Goal: Check status: Check status

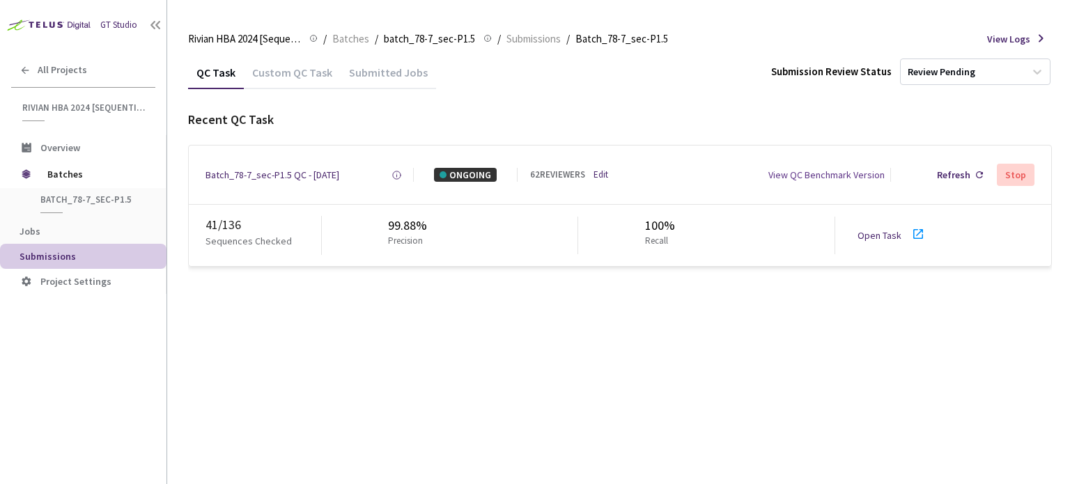
click at [874, 232] on link "Open Task" at bounding box center [880, 235] width 44 height 13
click at [256, 175] on div "Batch_78-7_sec-P1.5 QC - [DATE]" at bounding box center [273, 175] width 134 height 14
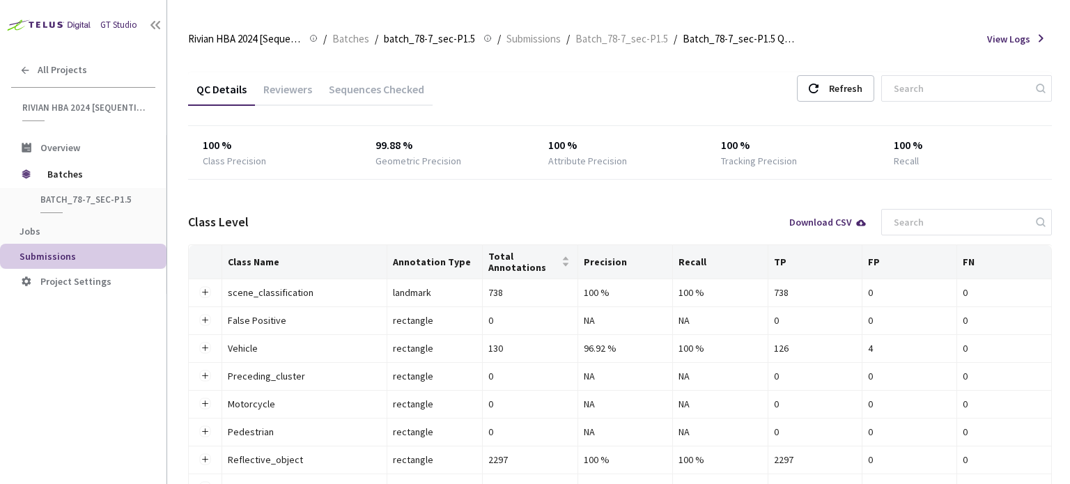
drag, startPoint x: 286, startPoint y: 83, endPoint x: 300, endPoint y: 83, distance: 13.9
click at [286, 83] on div "Reviewers" at bounding box center [288, 94] width 66 height 24
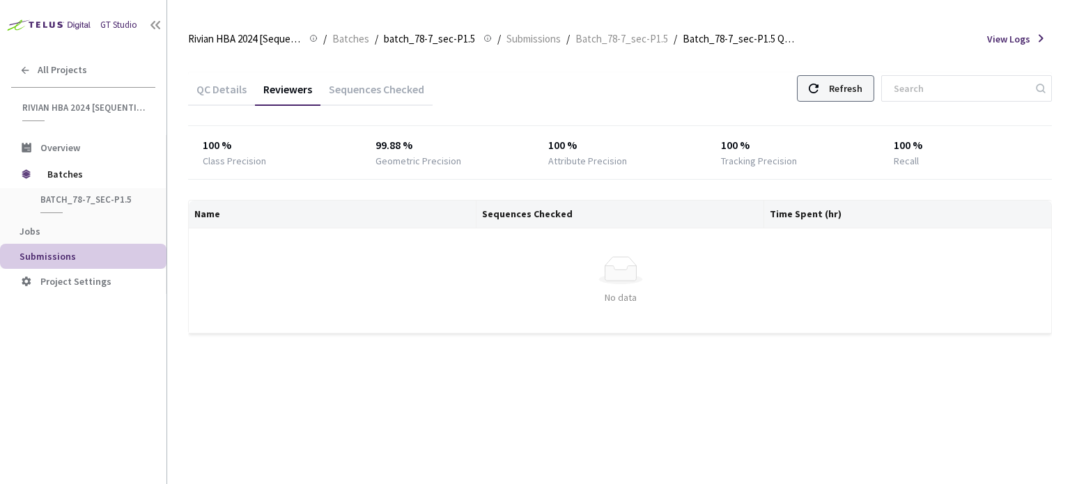
click at [845, 92] on div "Refresh" at bounding box center [845, 88] width 33 height 25
click at [851, 86] on div "Refresh" at bounding box center [845, 88] width 33 height 25
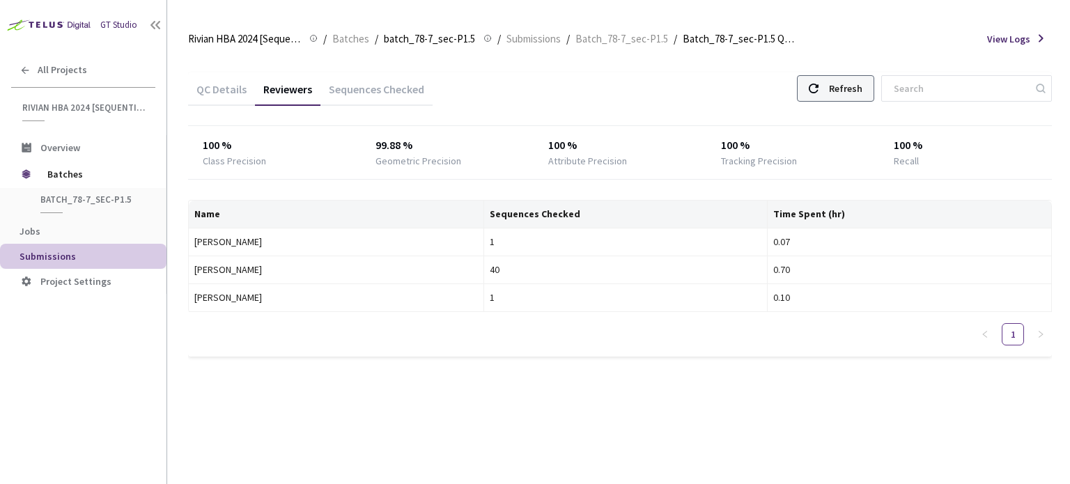
click at [851, 86] on div "Refresh" at bounding box center [845, 88] width 33 height 25
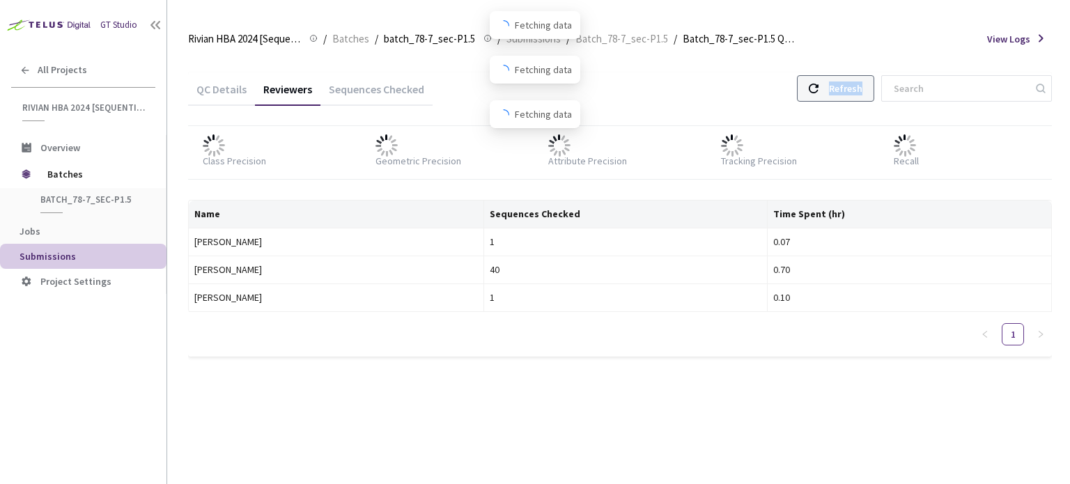
click at [851, 86] on div "Refresh" at bounding box center [845, 88] width 33 height 25
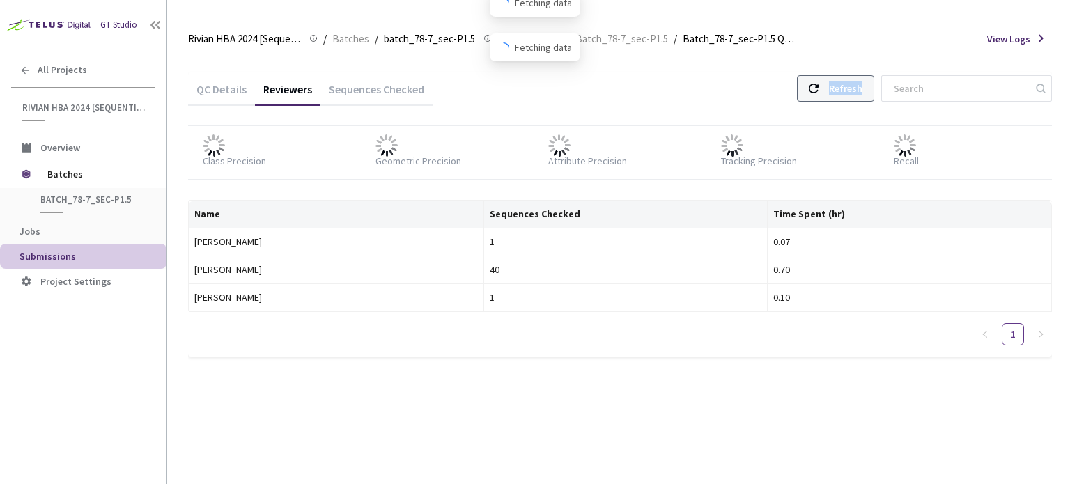
click at [851, 86] on div "Refresh" at bounding box center [845, 88] width 33 height 25
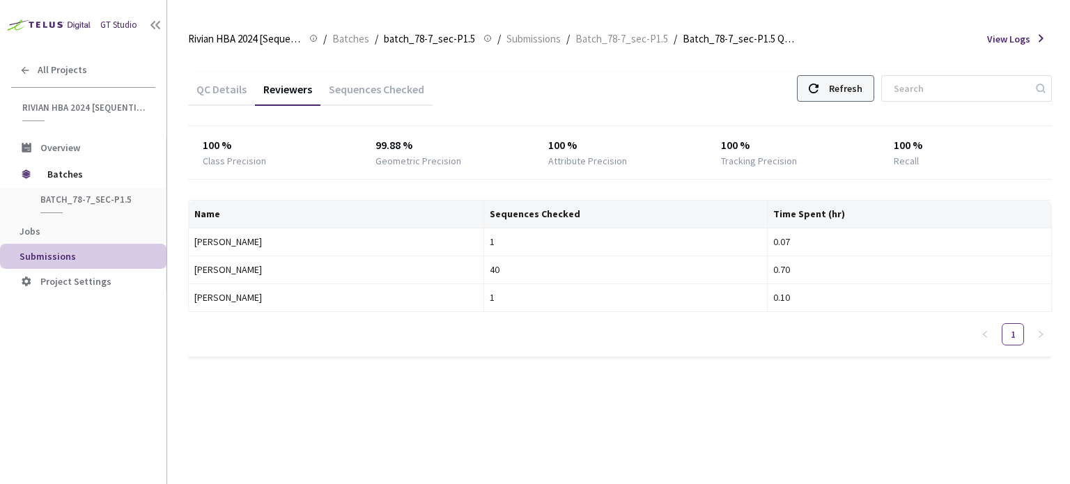
click at [851, 86] on div "Refresh" at bounding box center [845, 88] width 33 height 25
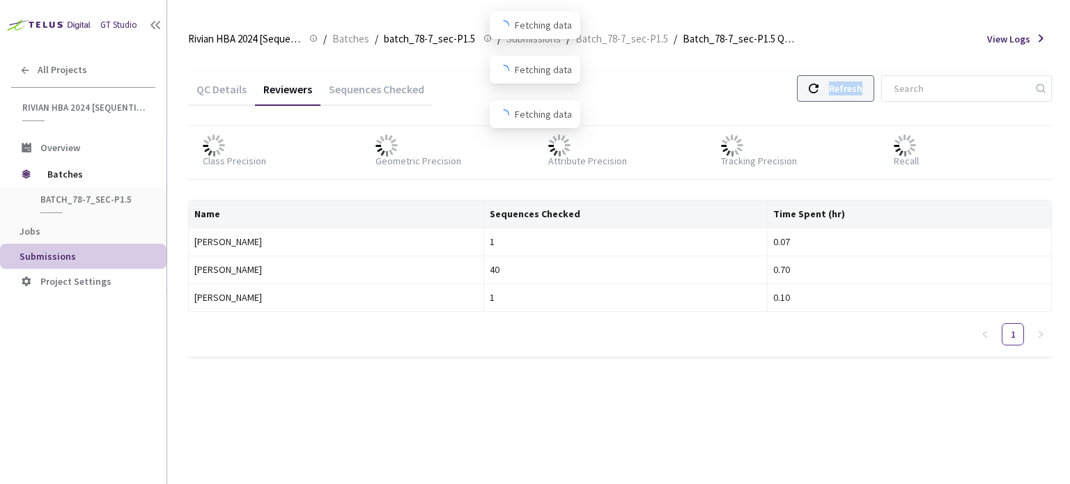
click at [851, 86] on div "Refresh" at bounding box center [845, 88] width 33 height 25
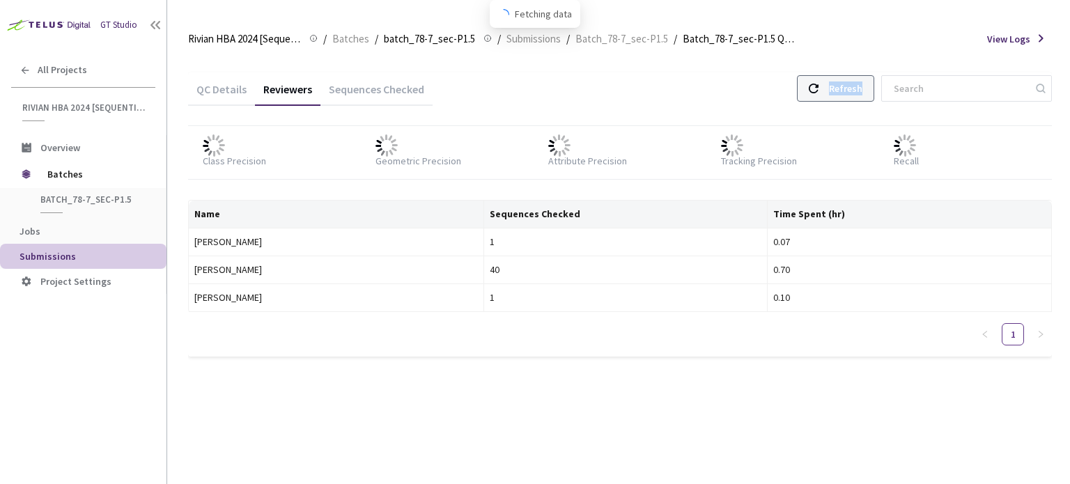
click at [851, 86] on div "Refresh" at bounding box center [845, 88] width 33 height 25
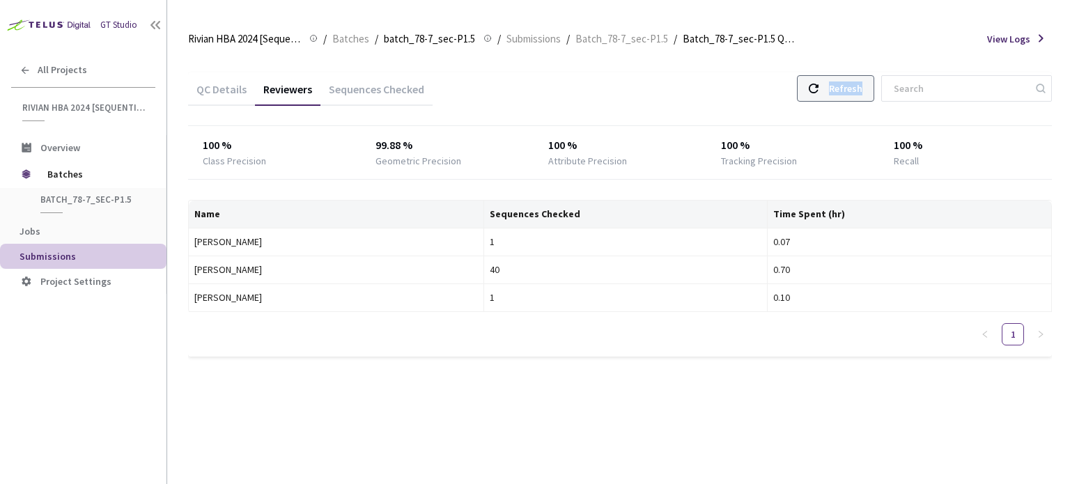
click at [851, 86] on div "Refresh" at bounding box center [845, 88] width 33 height 25
click at [847, 97] on div "Refresh" at bounding box center [845, 88] width 33 height 25
click at [368, 91] on div "Sequences Checked" at bounding box center [377, 94] width 112 height 24
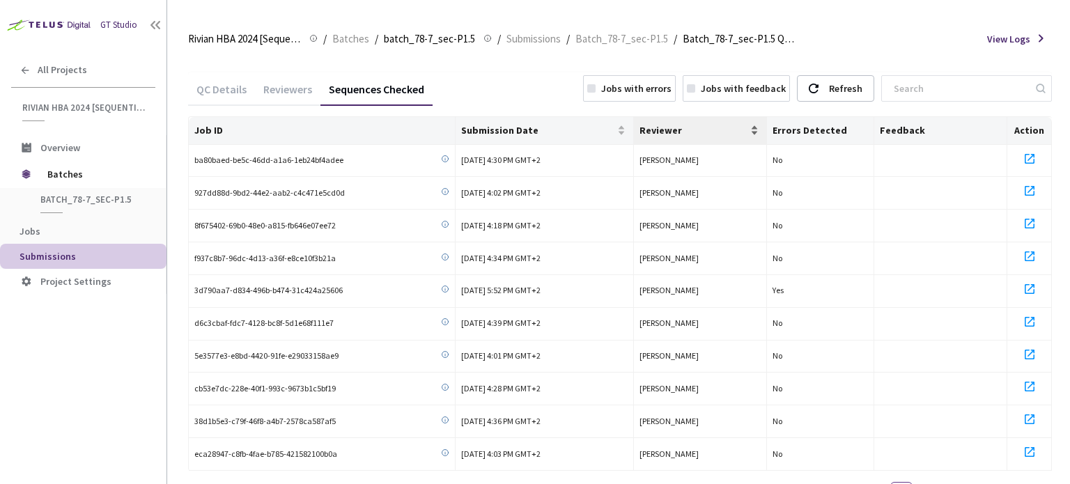
click at [657, 133] on span "Reviewer" at bounding box center [694, 130] width 109 height 11
click at [659, 128] on span "Reviewer" at bounding box center [694, 130] width 109 height 11
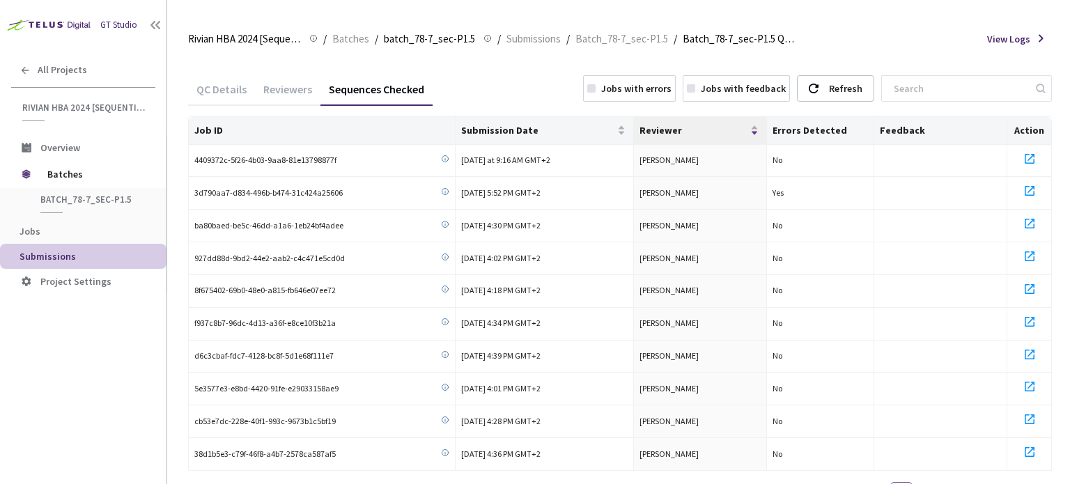
click at [298, 82] on div "Reviewers" at bounding box center [288, 94] width 66 height 24
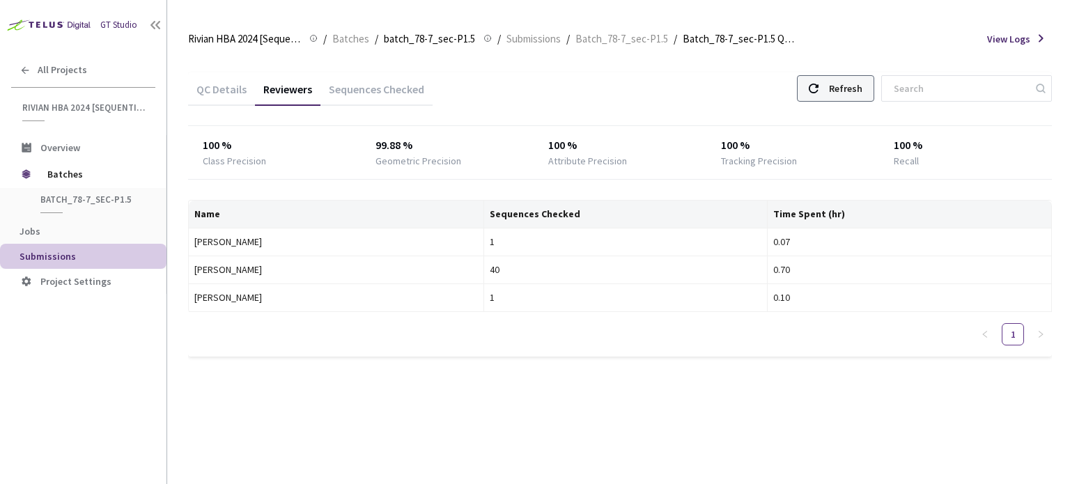
click at [836, 83] on div "Refresh" at bounding box center [835, 88] width 77 height 26
click at [854, 88] on div "Refresh" at bounding box center [845, 88] width 33 height 25
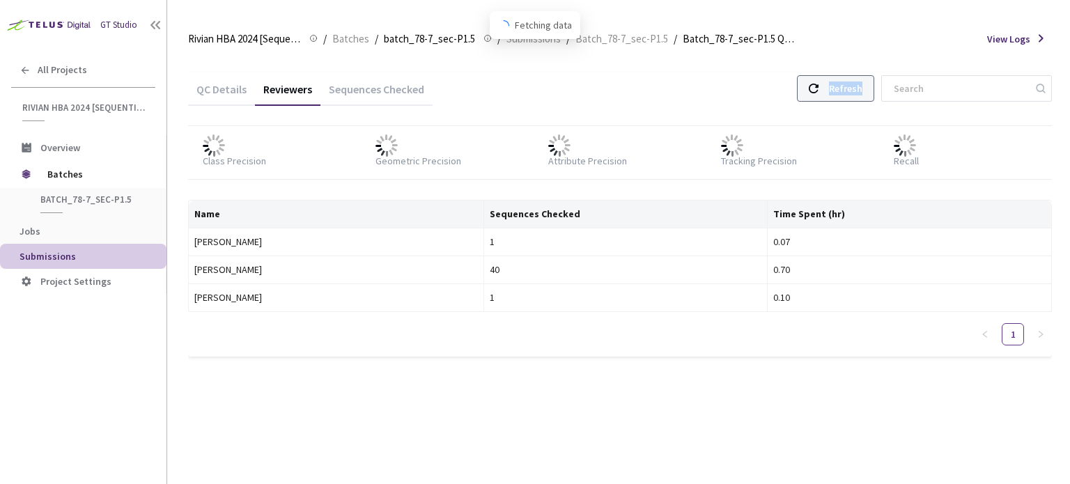
click at [854, 88] on div "Refresh" at bounding box center [845, 88] width 33 height 25
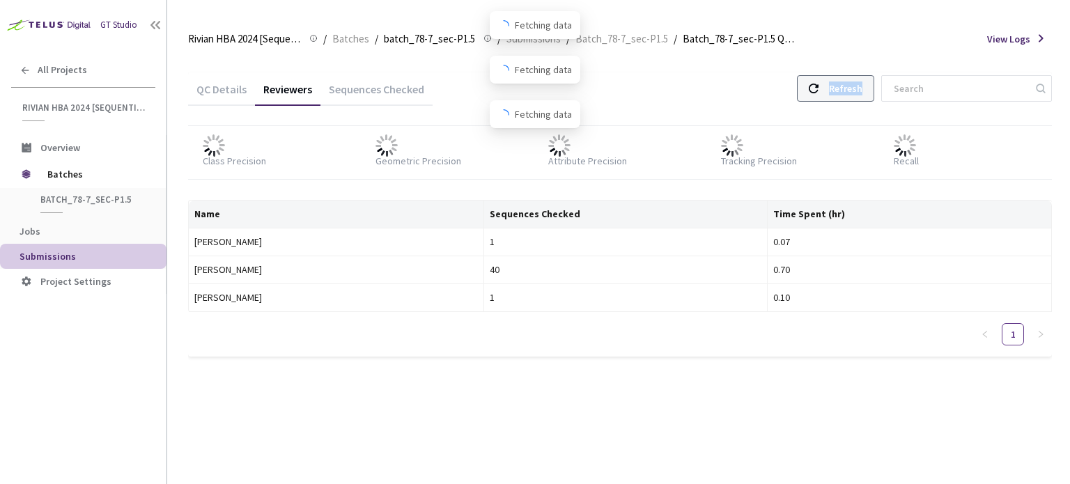
click at [854, 88] on div "Refresh" at bounding box center [845, 88] width 33 height 25
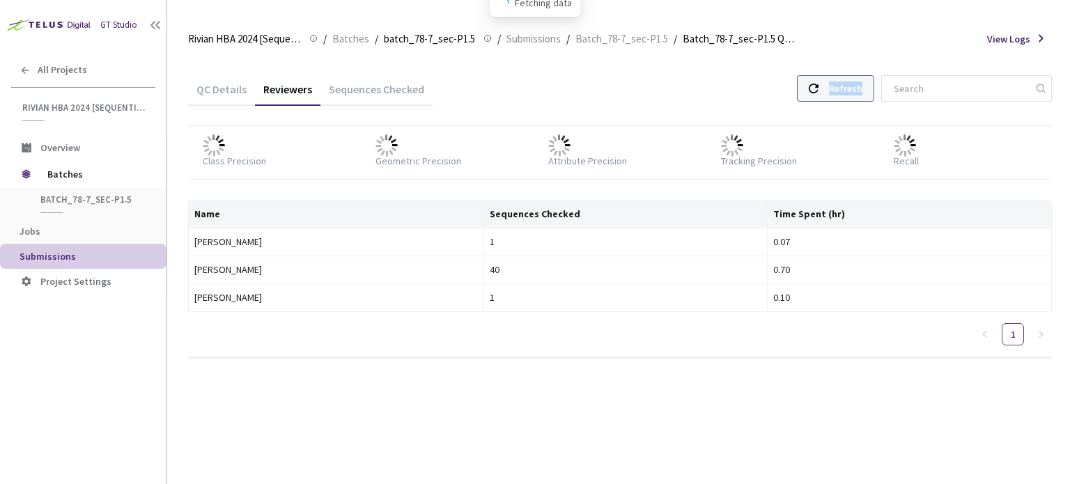
click at [854, 88] on div "Refresh" at bounding box center [845, 88] width 33 height 25
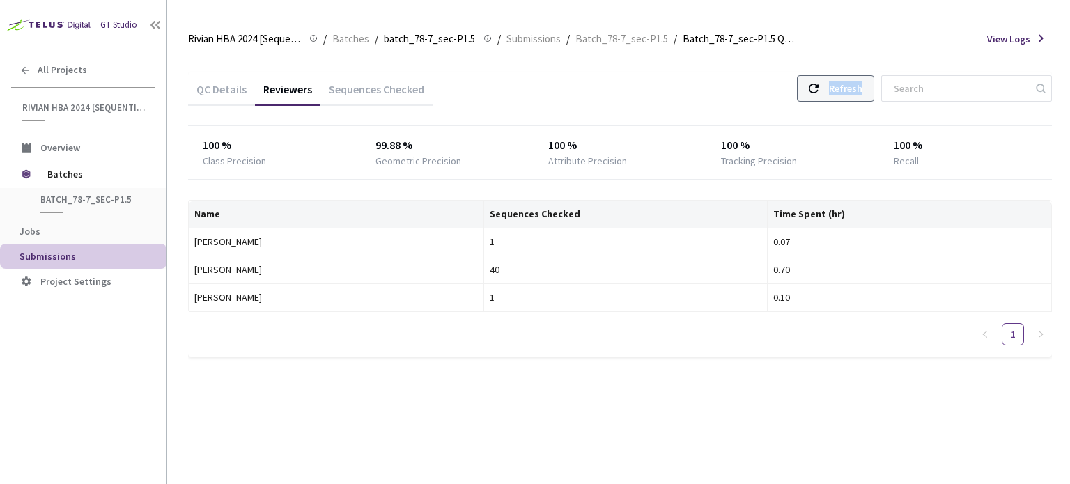
click at [854, 88] on div "Refresh" at bounding box center [845, 88] width 33 height 25
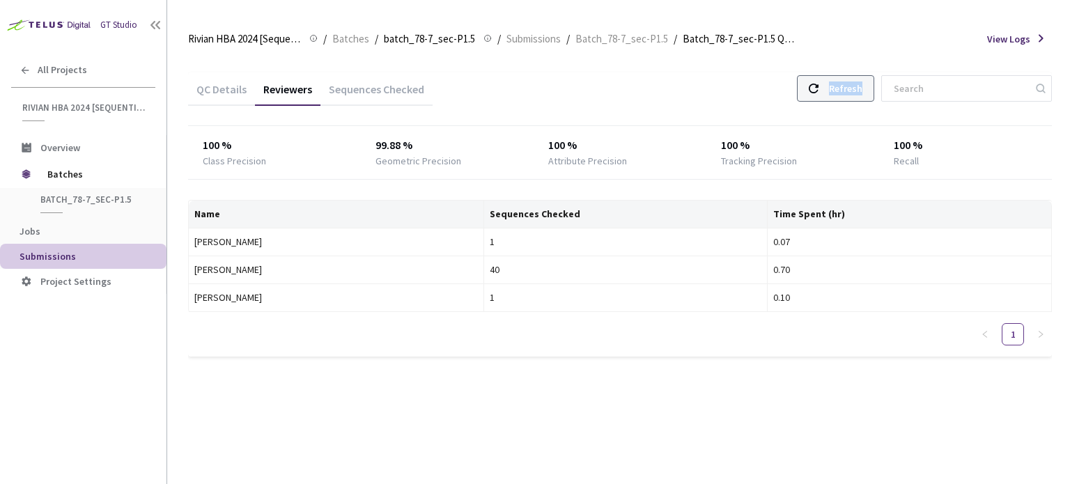
click at [854, 88] on div "Refresh" at bounding box center [845, 88] width 33 height 25
click at [831, 89] on div "Refresh" at bounding box center [835, 88] width 77 height 26
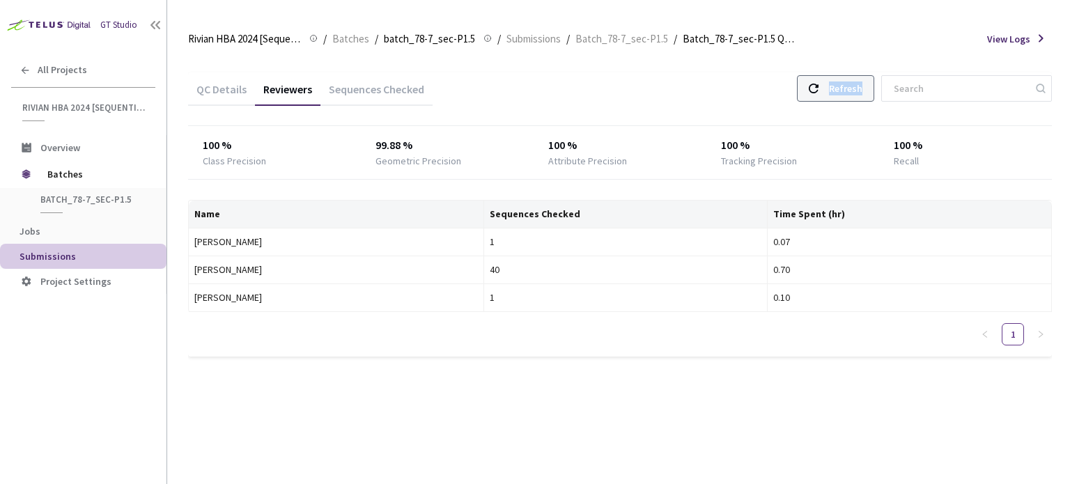
click at [831, 89] on div "Refresh" at bounding box center [835, 88] width 77 height 26
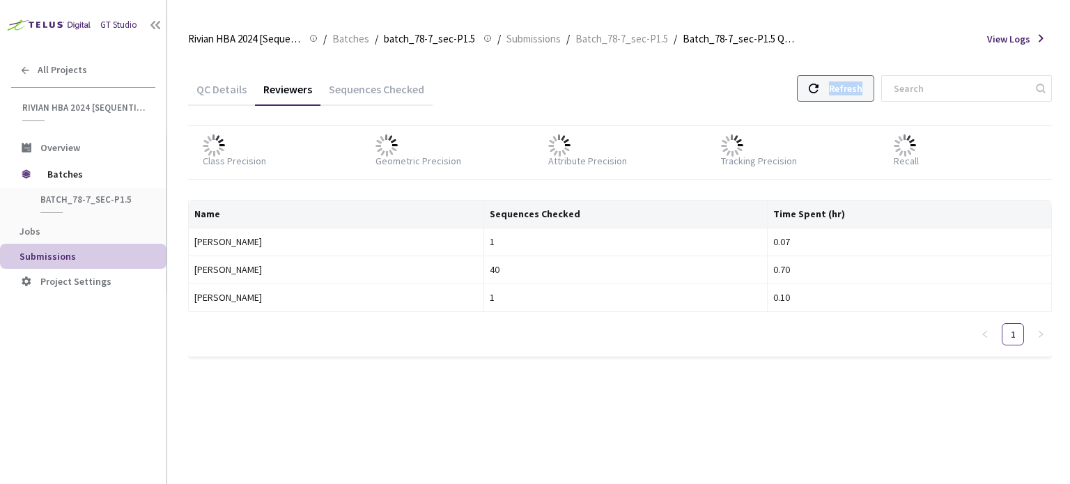
click at [831, 89] on div "Refresh" at bounding box center [835, 88] width 77 height 26
click at [860, 94] on div "Refresh" at bounding box center [845, 88] width 33 height 25
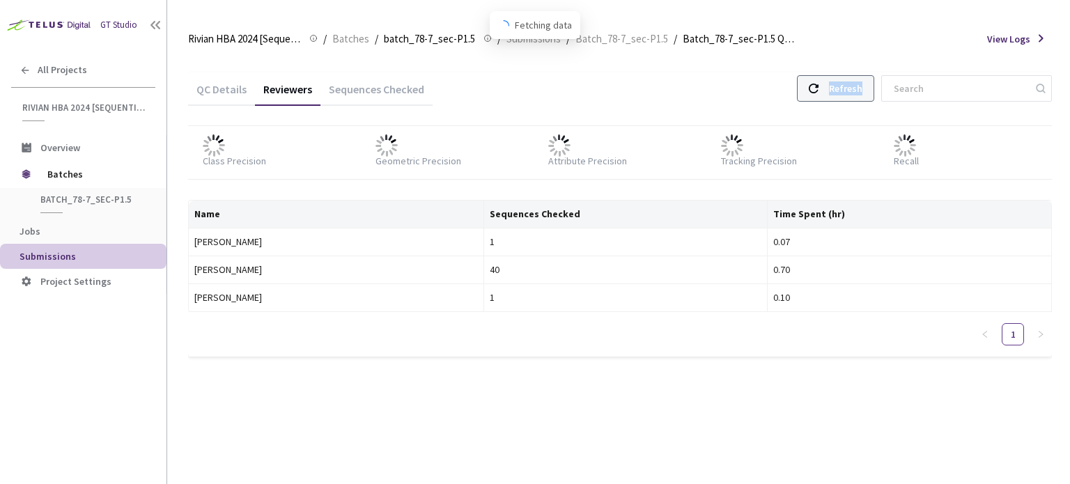
click at [860, 94] on div "Refresh" at bounding box center [845, 88] width 33 height 25
click at [849, 83] on div "Refresh" at bounding box center [845, 88] width 33 height 25
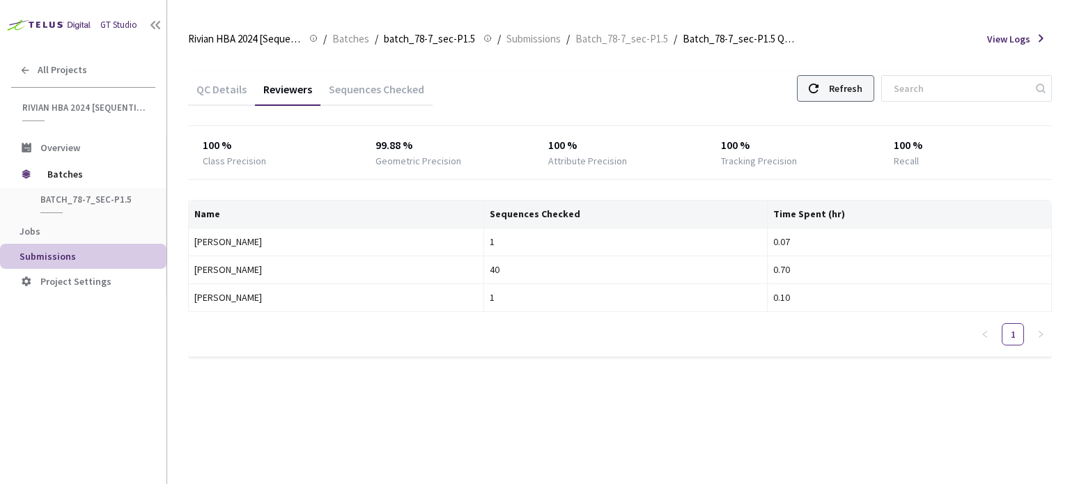
click at [849, 83] on div "Refresh" at bounding box center [845, 88] width 33 height 25
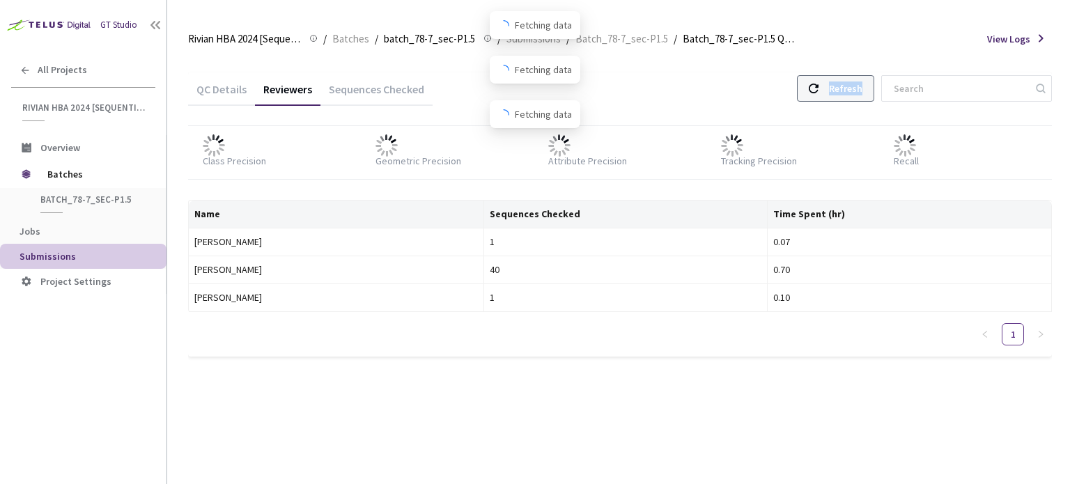
click at [849, 83] on div "Refresh" at bounding box center [845, 88] width 33 height 25
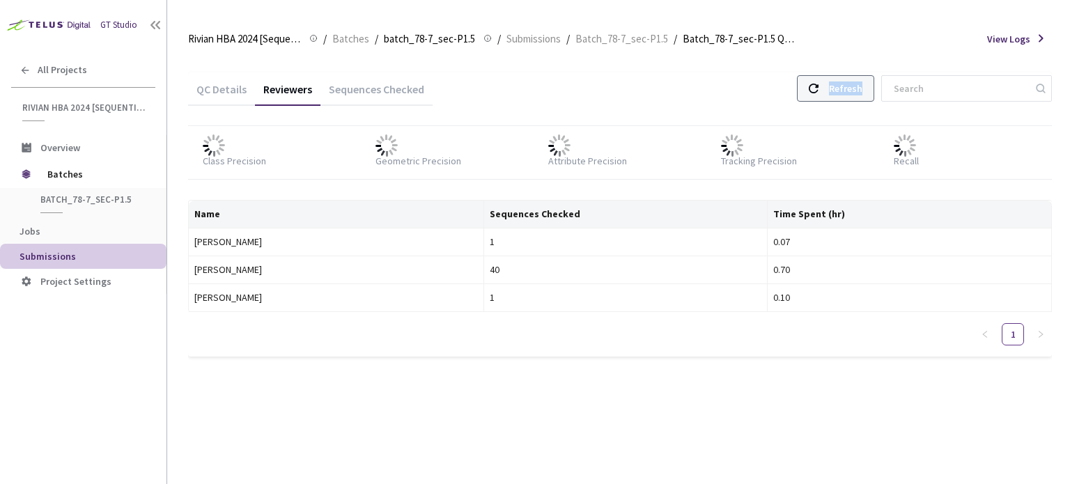
click at [849, 83] on div "Refresh" at bounding box center [845, 88] width 33 height 25
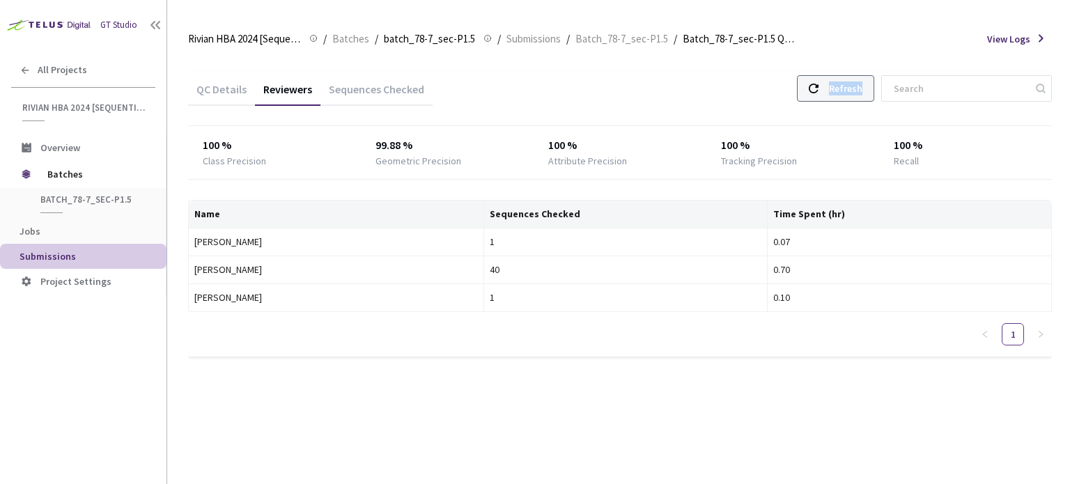
click at [849, 83] on div "Refresh" at bounding box center [845, 88] width 33 height 25
click at [840, 87] on div "Refresh" at bounding box center [835, 88] width 77 height 26
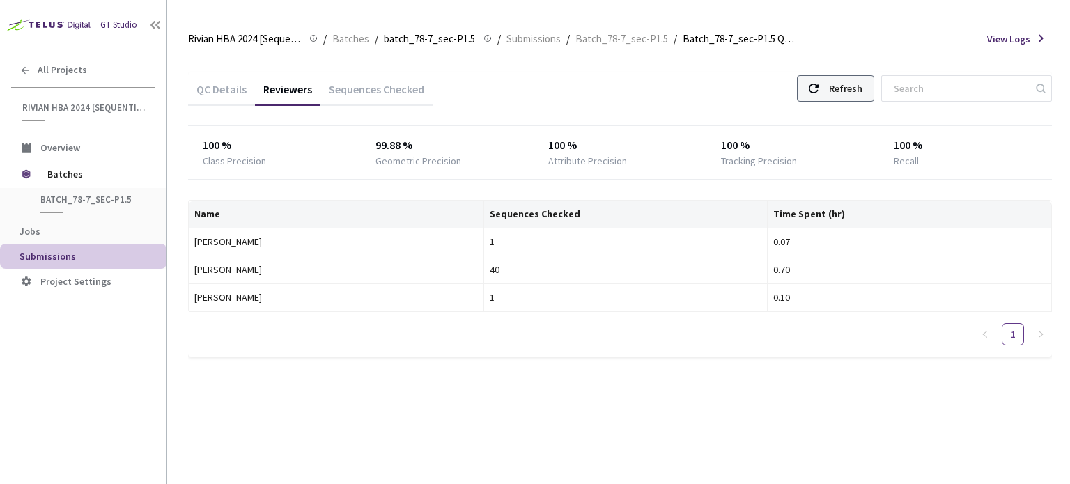
click at [840, 87] on div "Refresh" at bounding box center [835, 88] width 77 height 26
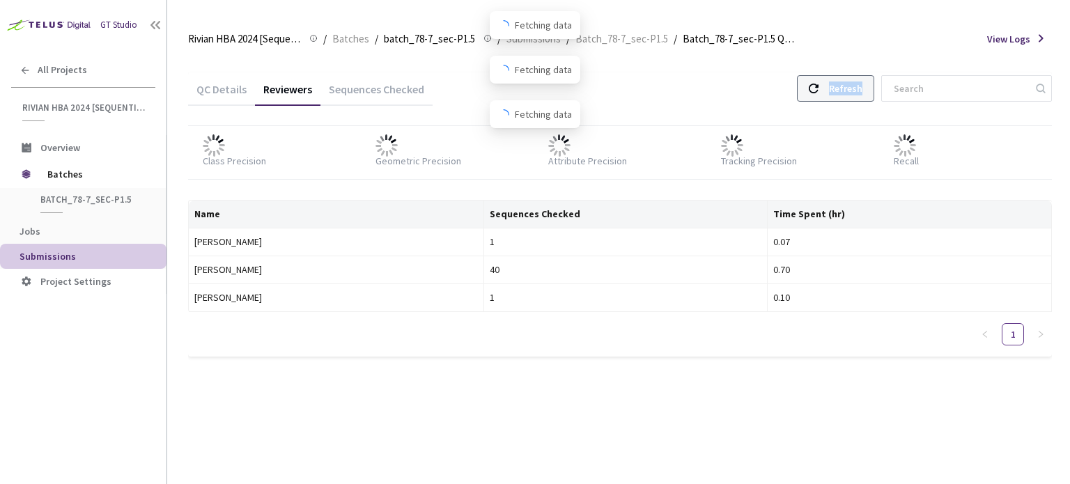
click at [840, 87] on div "Refresh" at bounding box center [835, 88] width 77 height 26
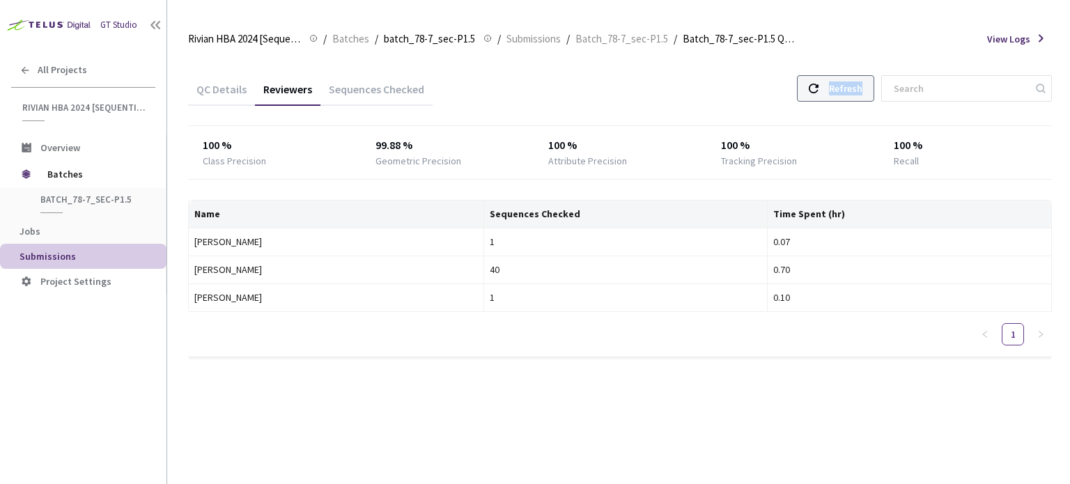
click at [840, 87] on div "Refresh" at bounding box center [835, 88] width 77 height 26
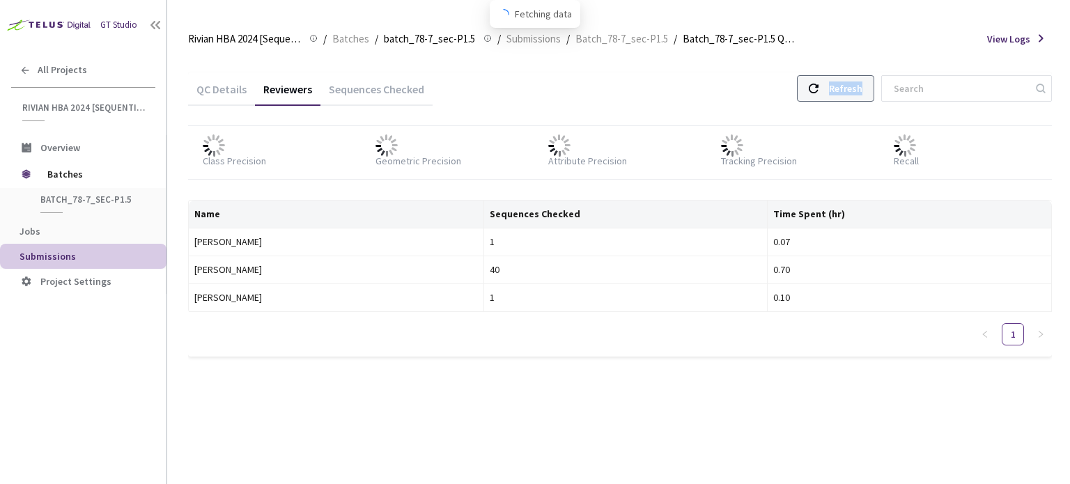
click at [840, 87] on div "Refresh" at bounding box center [835, 88] width 77 height 26
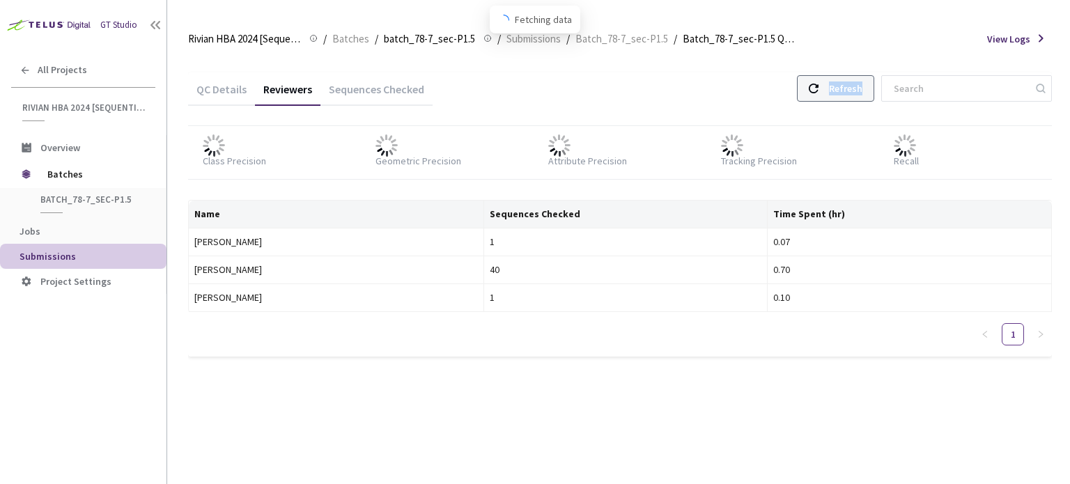
click at [840, 87] on div "Refresh" at bounding box center [835, 88] width 77 height 26
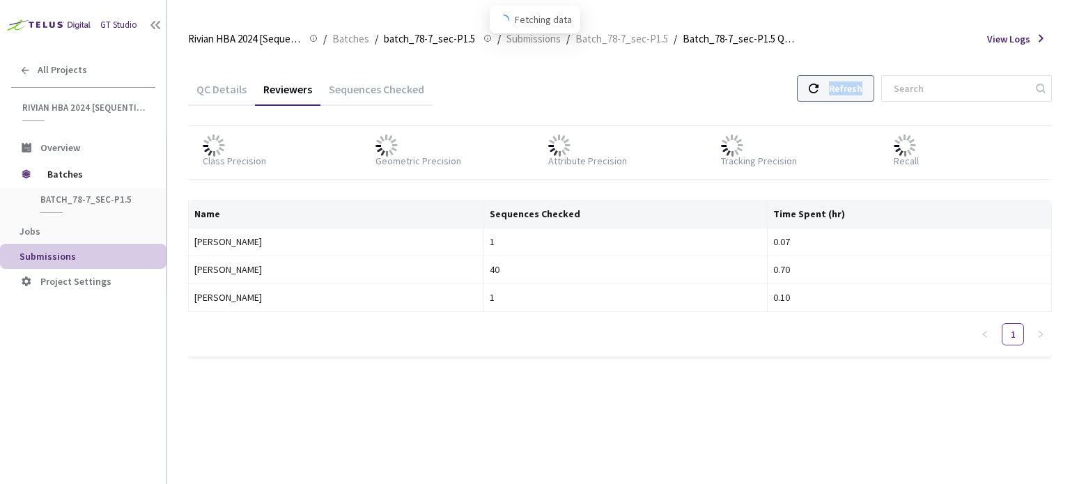
click at [840, 87] on div "Refresh" at bounding box center [835, 88] width 77 height 26
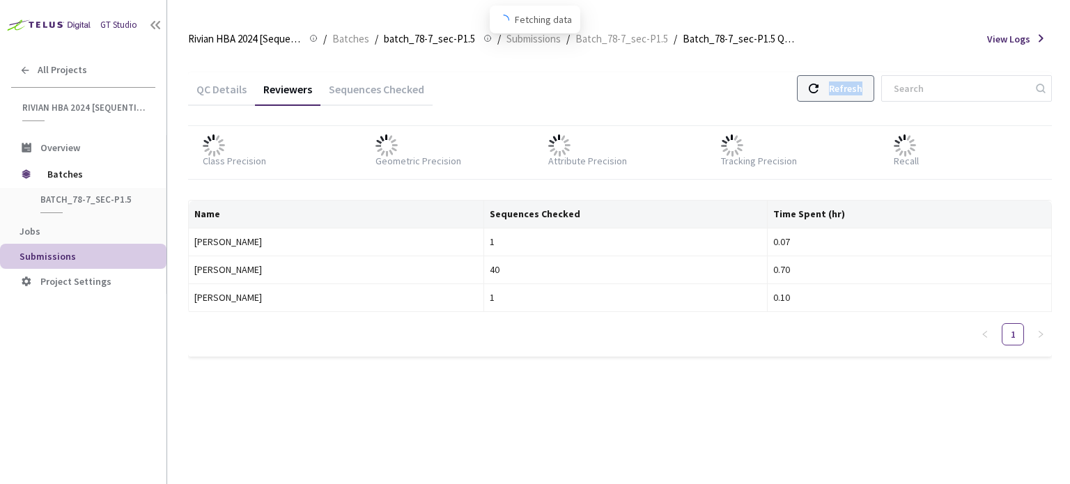
click at [840, 87] on div "Refresh" at bounding box center [835, 88] width 77 height 26
click at [848, 100] on div "Refresh" at bounding box center [845, 88] width 33 height 25
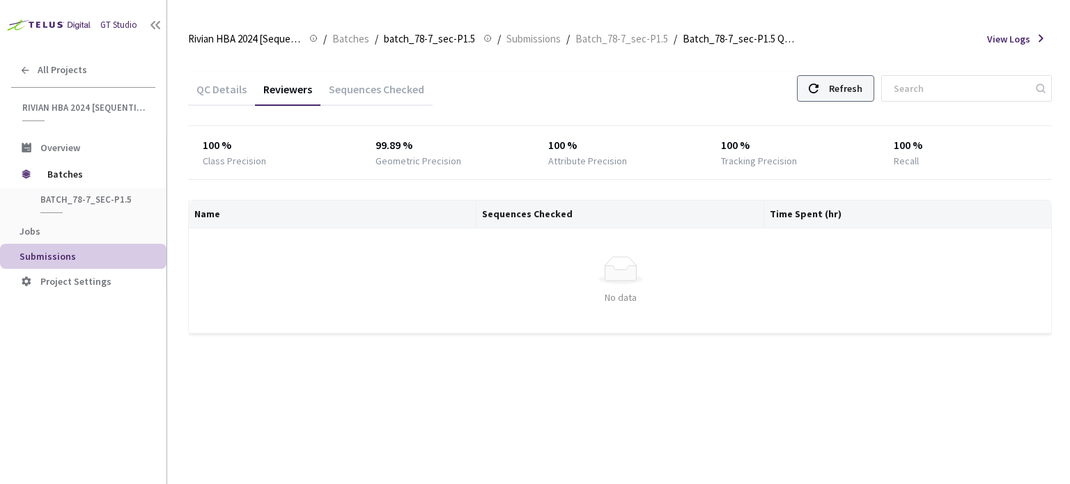
click at [861, 91] on div "Refresh" at bounding box center [845, 88] width 33 height 25
click at [856, 98] on div "Refresh" at bounding box center [845, 88] width 33 height 25
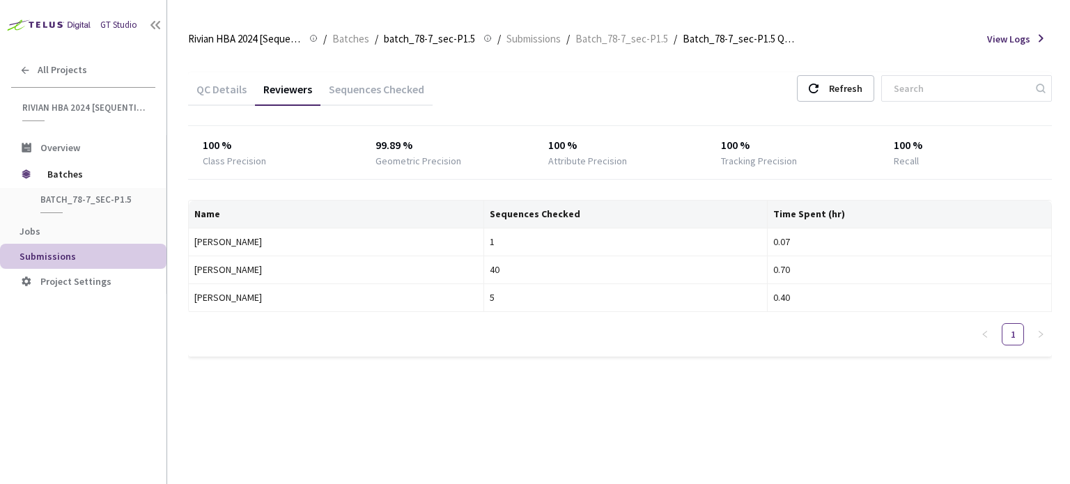
click at [387, 94] on div "Sequences Checked" at bounding box center [377, 94] width 112 height 24
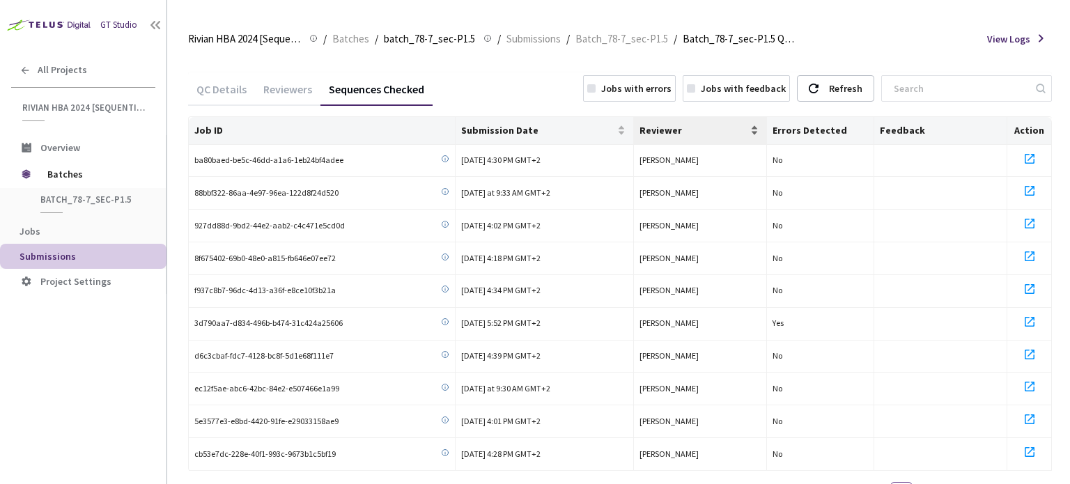
click at [640, 130] on span "Reviewer" at bounding box center [694, 130] width 109 height 11
click at [280, 82] on div "Reviewers" at bounding box center [288, 87] width 66 height 30
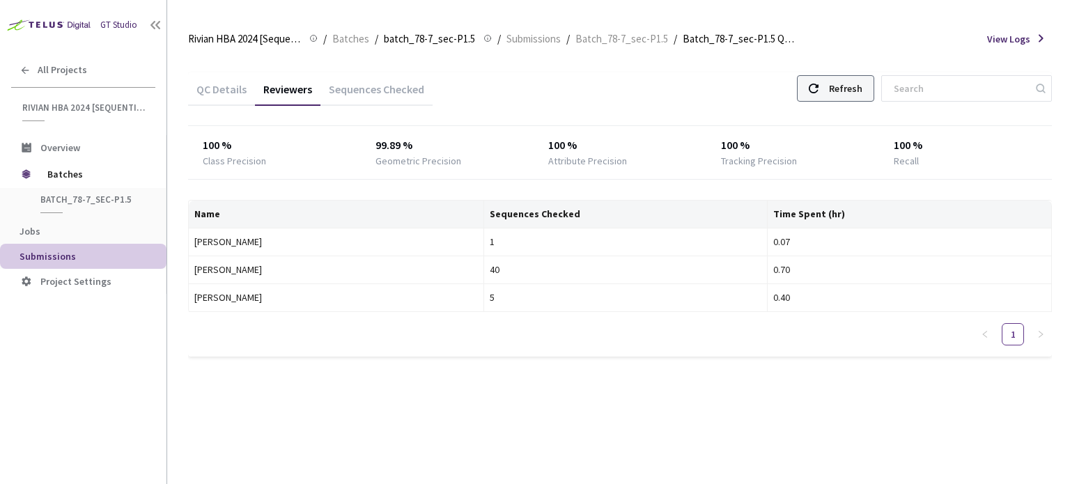
click at [857, 86] on div "Refresh" at bounding box center [845, 88] width 33 height 25
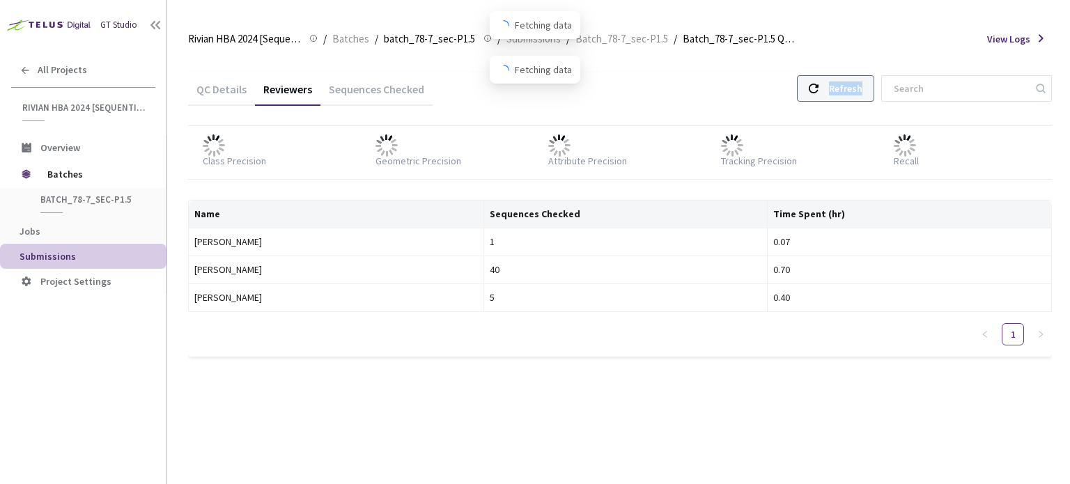
click at [857, 86] on div "Refresh" at bounding box center [845, 88] width 33 height 25
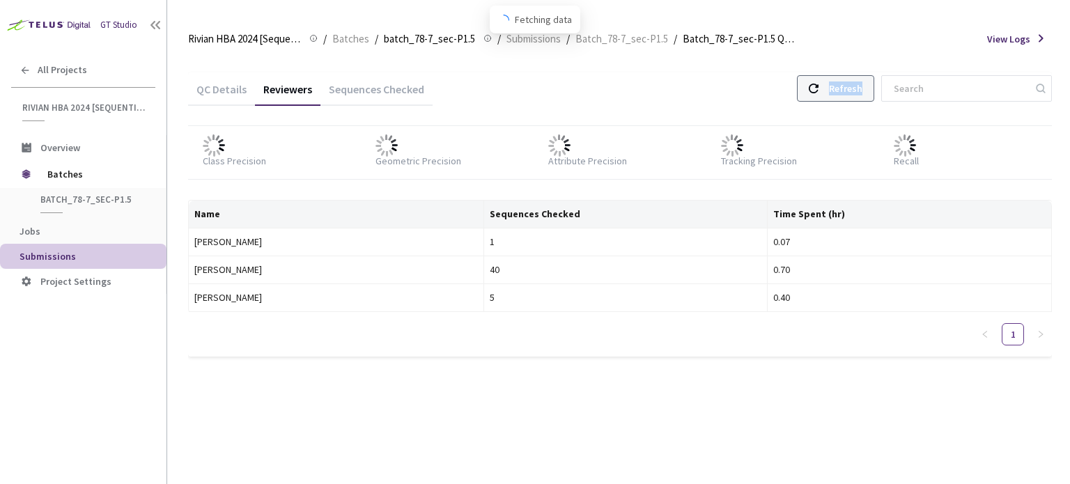
click at [857, 86] on div "Refresh" at bounding box center [845, 88] width 33 height 25
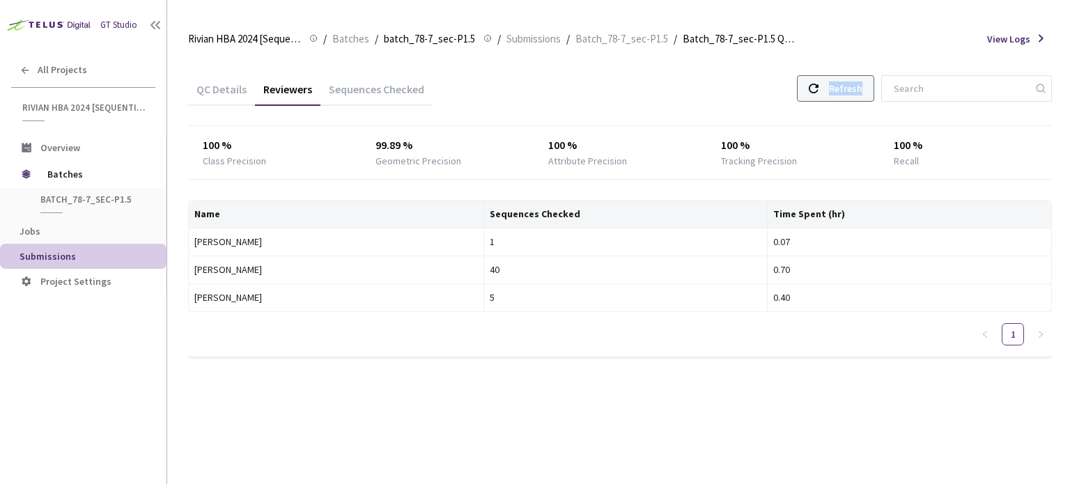
click at [857, 86] on div "Refresh" at bounding box center [845, 88] width 33 height 25
click at [840, 89] on div "Refresh" at bounding box center [835, 88] width 77 height 26
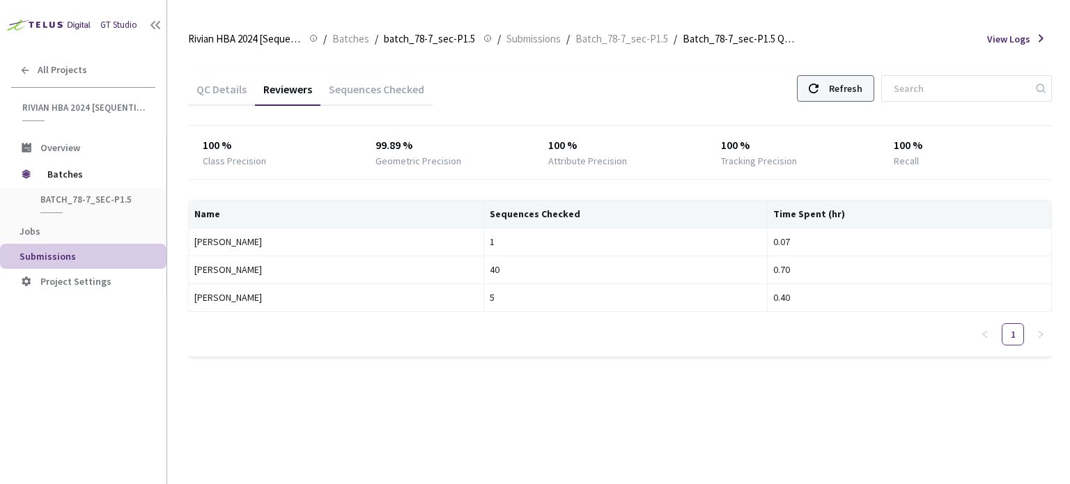
click at [840, 89] on div "Refresh" at bounding box center [835, 88] width 77 height 26
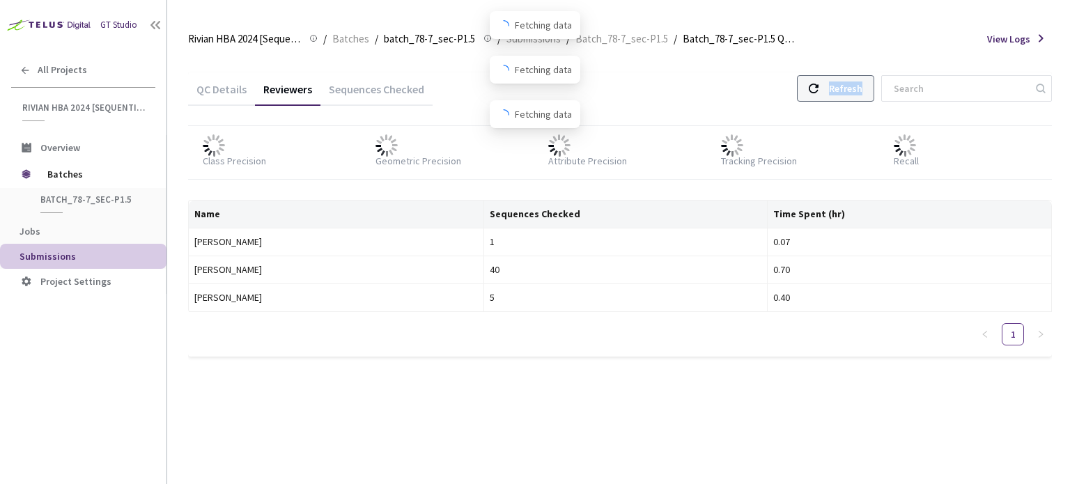
click at [840, 89] on div "Refresh" at bounding box center [835, 88] width 77 height 26
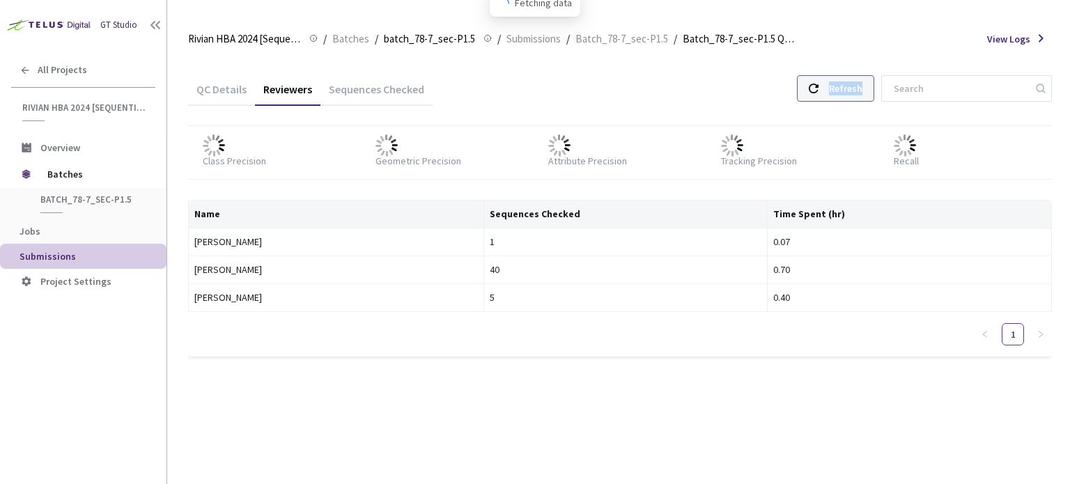
click at [840, 89] on div "Refresh" at bounding box center [835, 88] width 77 height 26
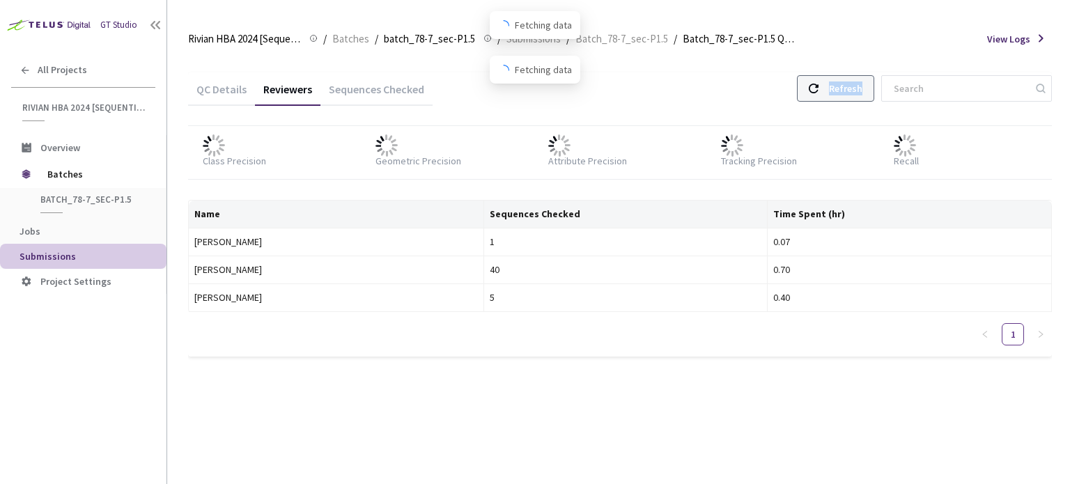
click at [840, 89] on div "Refresh" at bounding box center [835, 88] width 77 height 26
click at [843, 84] on div "Refresh" at bounding box center [845, 88] width 33 height 25
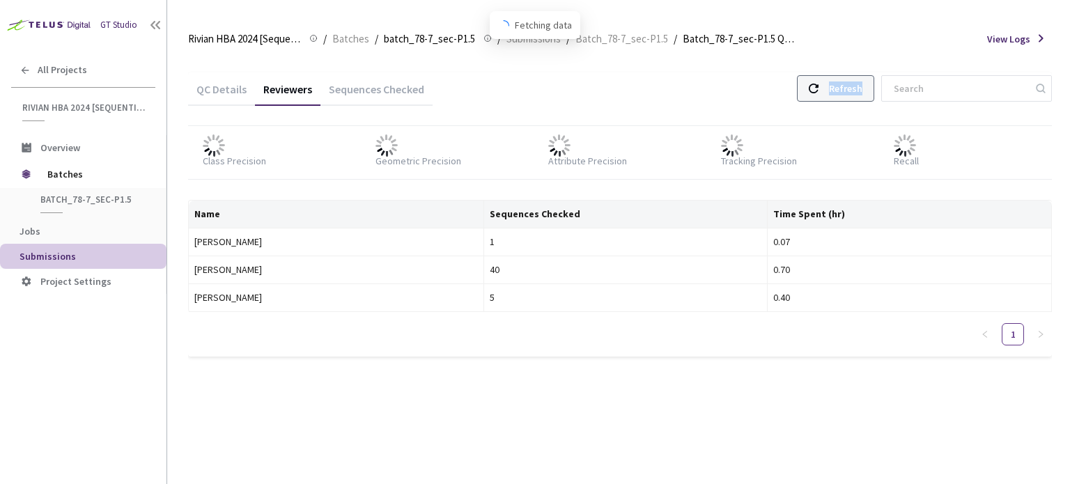
click at [843, 84] on div "Refresh" at bounding box center [845, 88] width 33 height 25
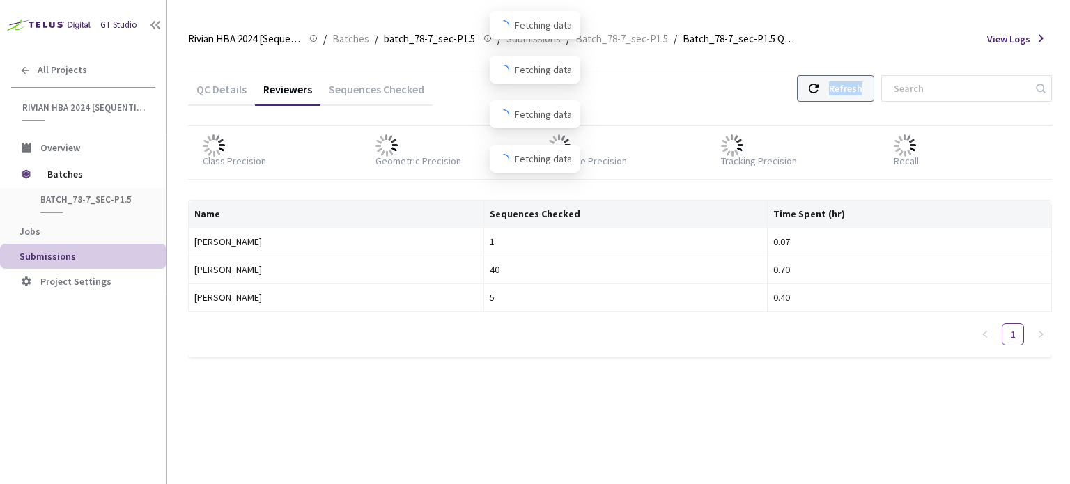
click at [843, 84] on div "Refresh" at bounding box center [845, 88] width 33 height 25
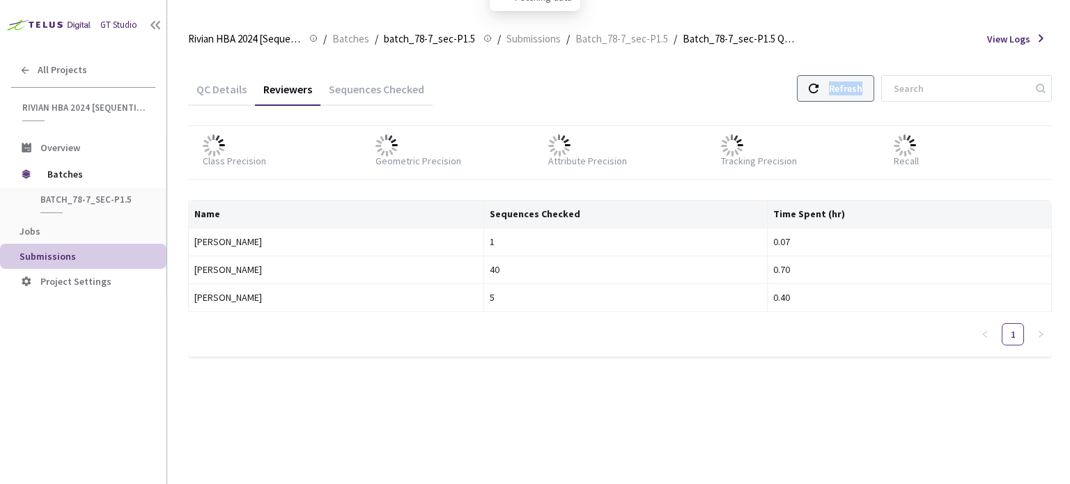
click at [843, 84] on div "Refresh" at bounding box center [845, 88] width 33 height 25
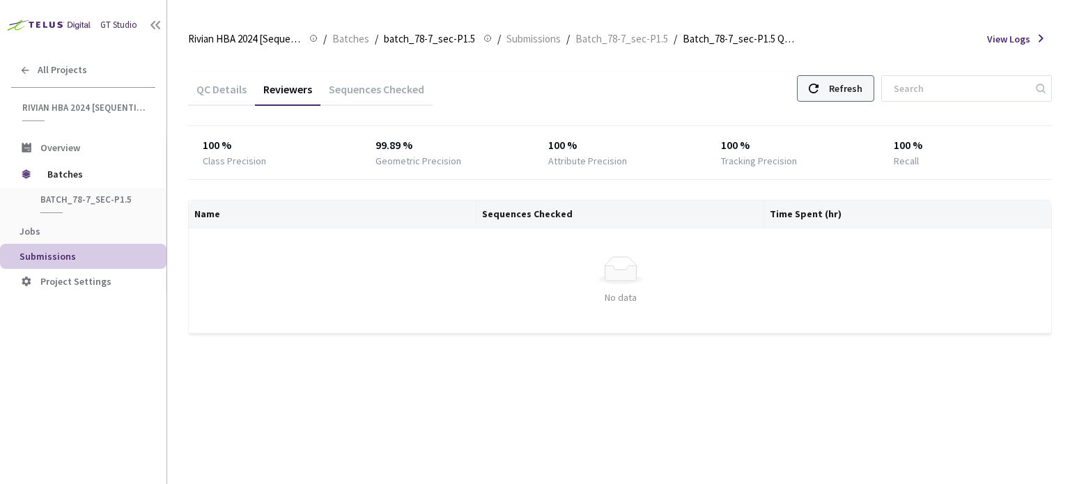
click at [840, 89] on div "Refresh" at bounding box center [835, 88] width 77 height 26
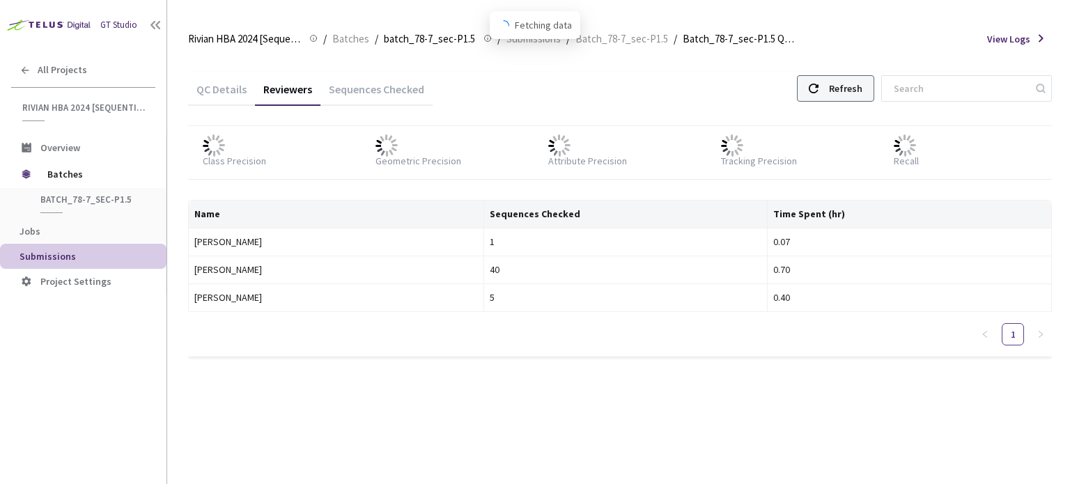
click at [840, 89] on div "Refresh" at bounding box center [835, 88] width 77 height 26
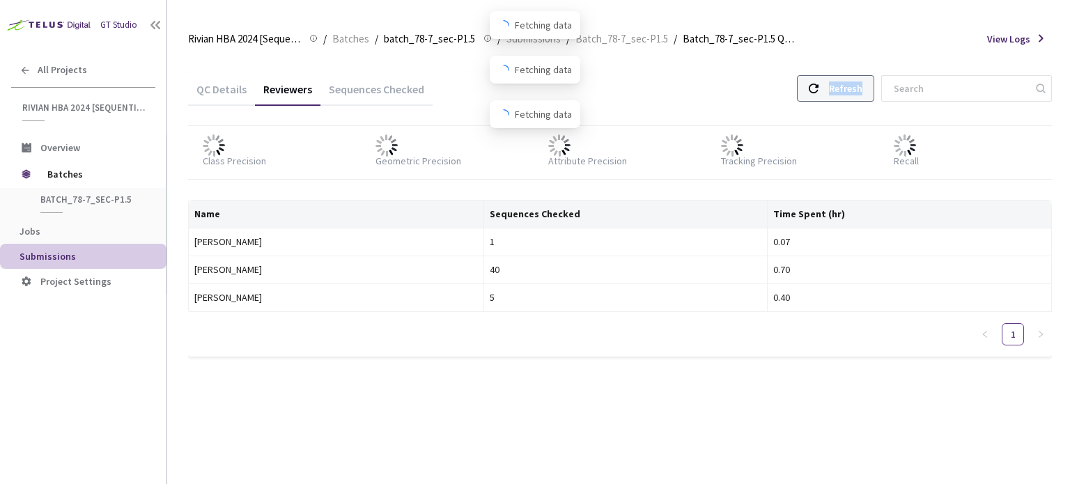
click at [840, 89] on div "Refresh" at bounding box center [835, 88] width 77 height 26
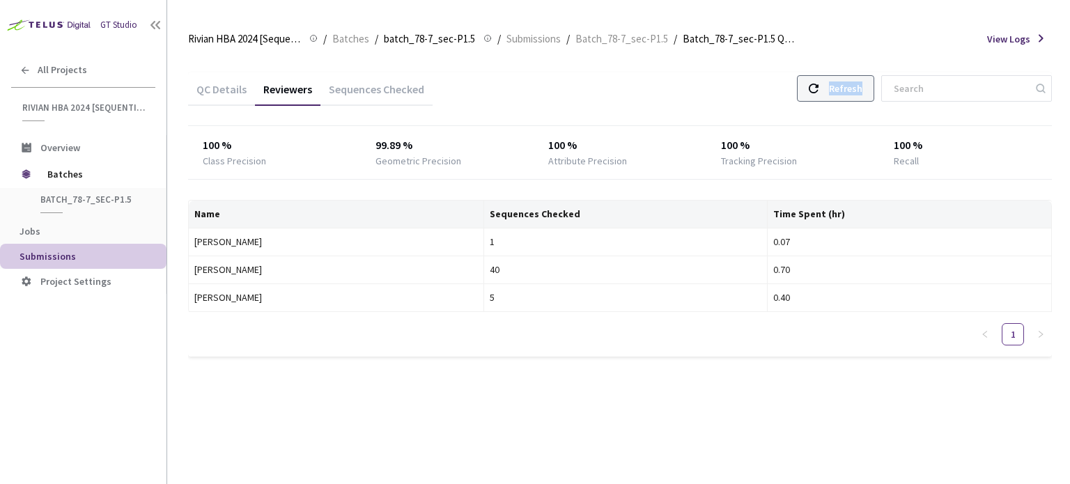
click at [840, 89] on div "Refresh" at bounding box center [835, 88] width 77 height 26
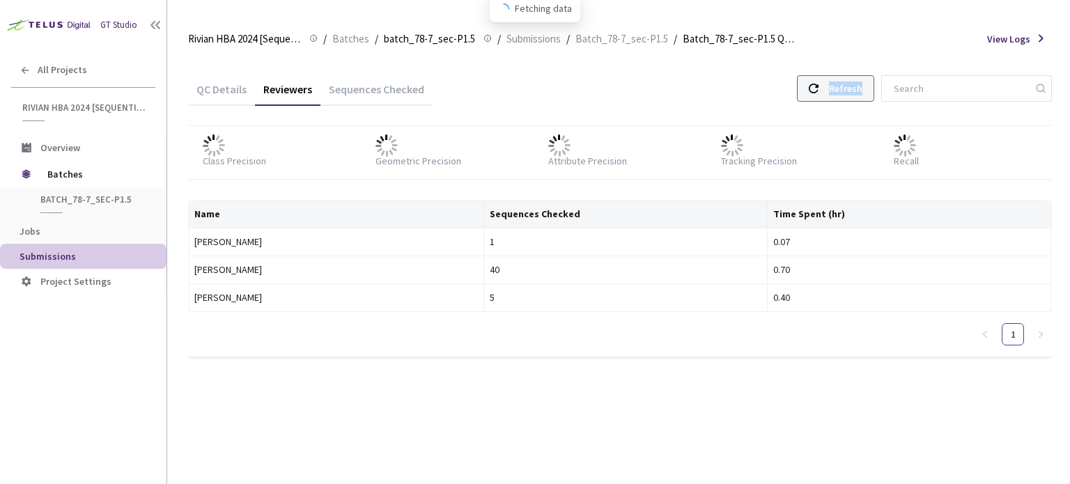
click at [840, 89] on div "Refresh" at bounding box center [835, 88] width 77 height 26
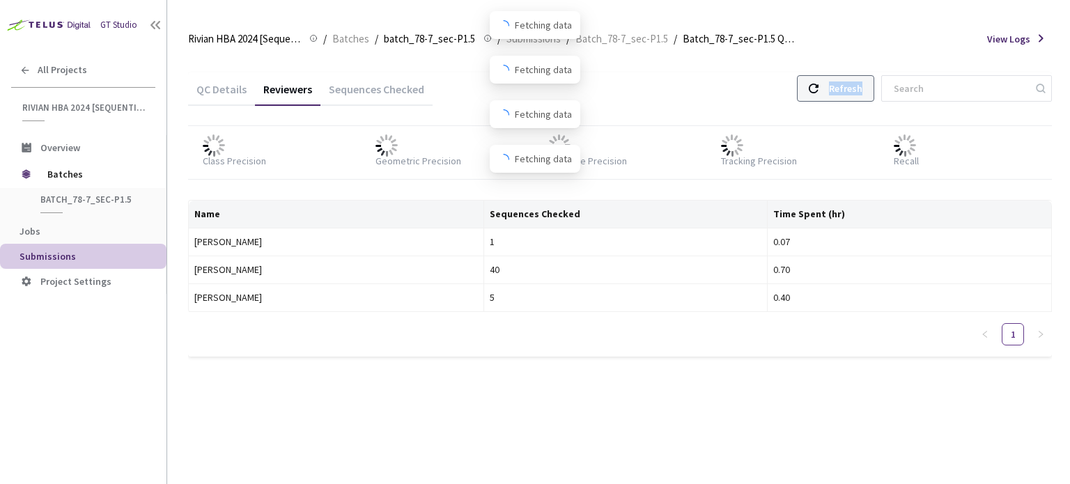
click at [840, 89] on div "Refresh" at bounding box center [835, 88] width 77 height 26
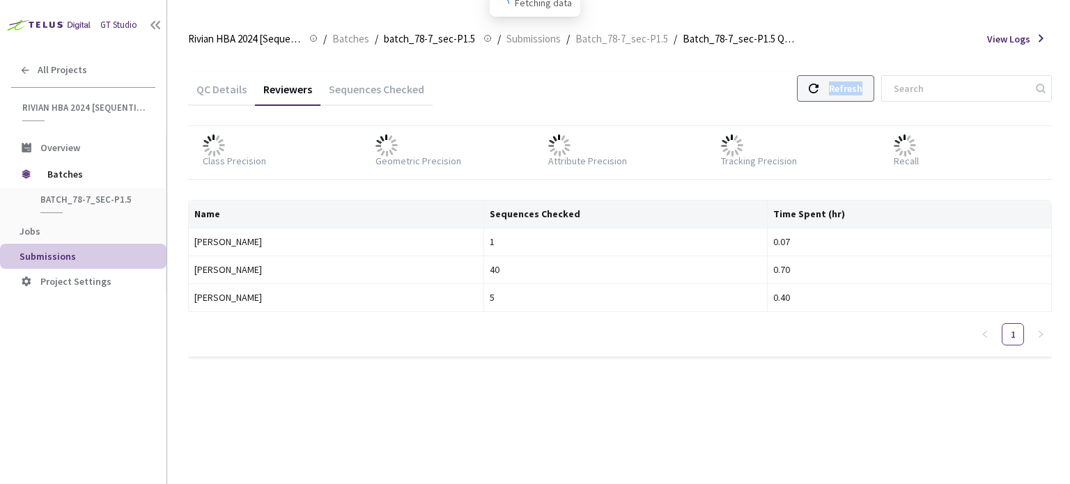
click at [840, 89] on div "Refresh" at bounding box center [835, 88] width 77 height 26
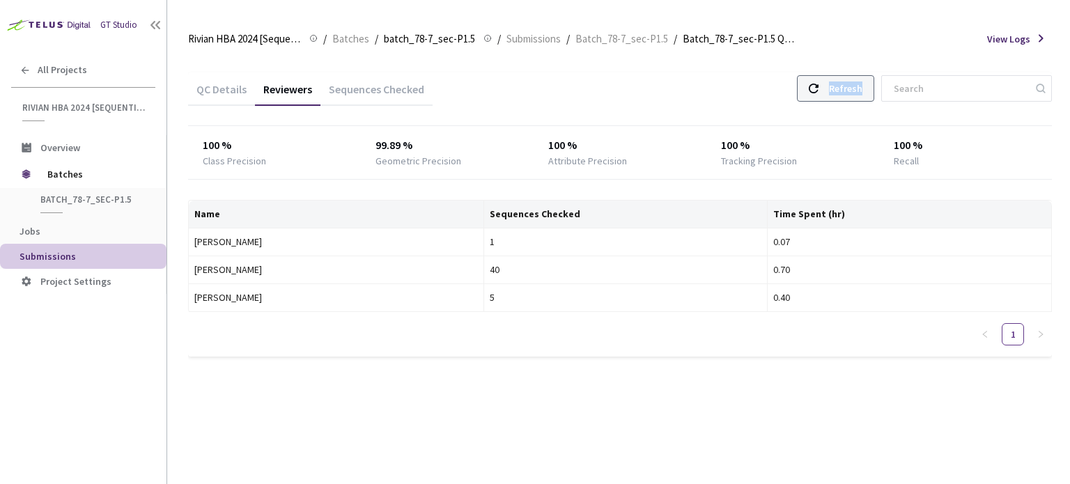
click at [840, 89] on div "Refresh" at bounding box center [835, 88] width 77 height 26
click at [389, 92] on div "Sequences Checked" at bounding box center [377, 94] width 112 height 24
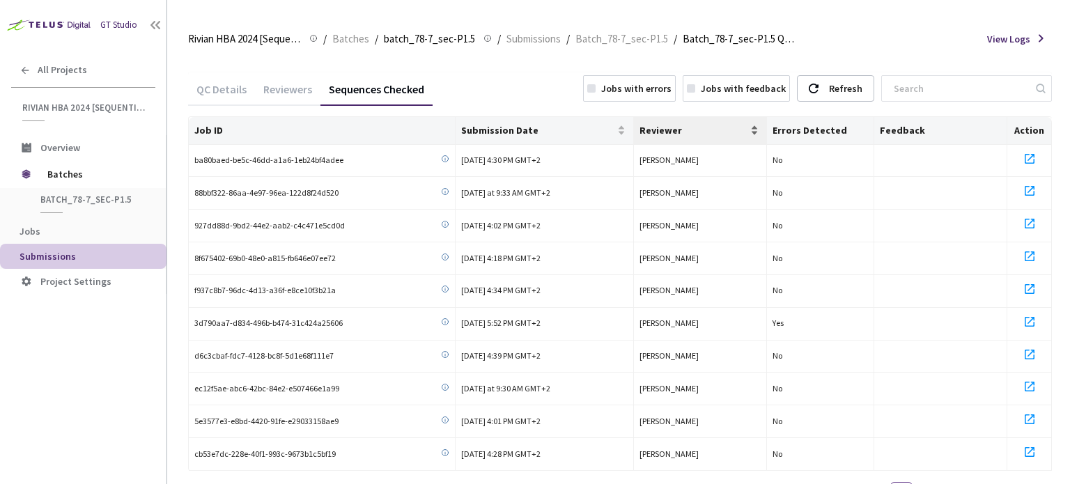
click at [661, 130] on span "Reviewer" at bounding box center [694, 130] width 109 height 11
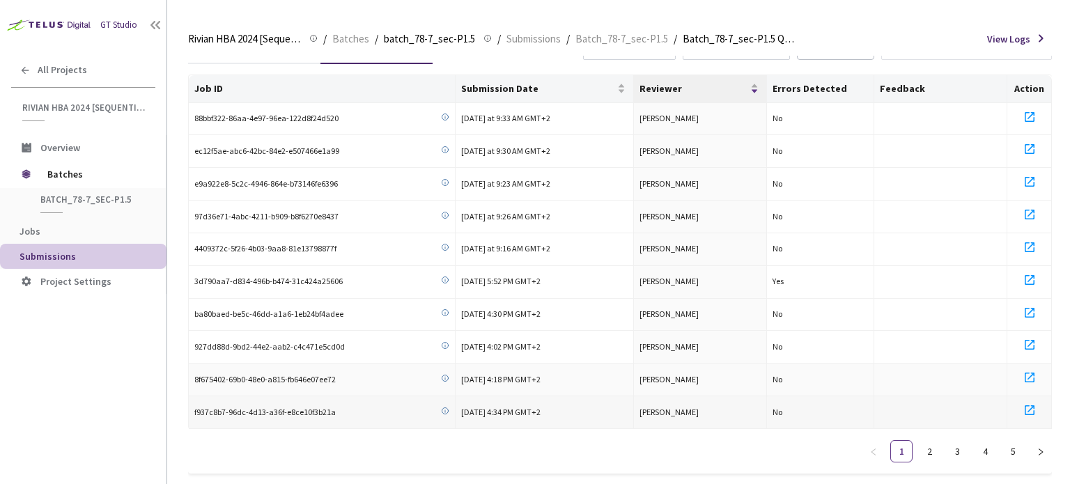
scroll to position [64, 0]
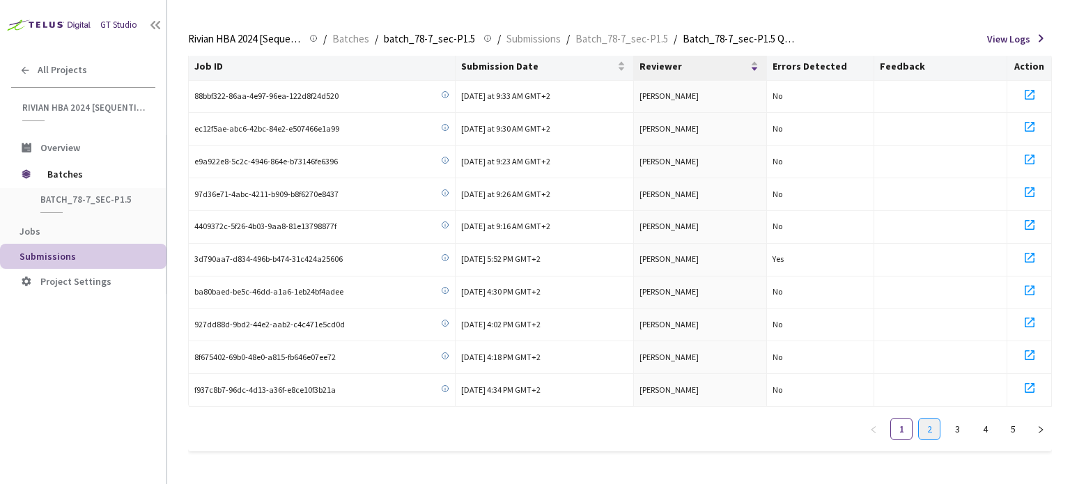
click at [939, 426] on link "2" at bounding box center [929, 429] width 21 height 21
click at [954, 429] on link "3" at bounding box center [957, 429] width 21 height 21
click at [983, 433] on link "4" at bounding box center [985, 429] width 21 height 21
click at [1003, 434] on link "5" at bounding box center [1013, 429] width 21 height 21
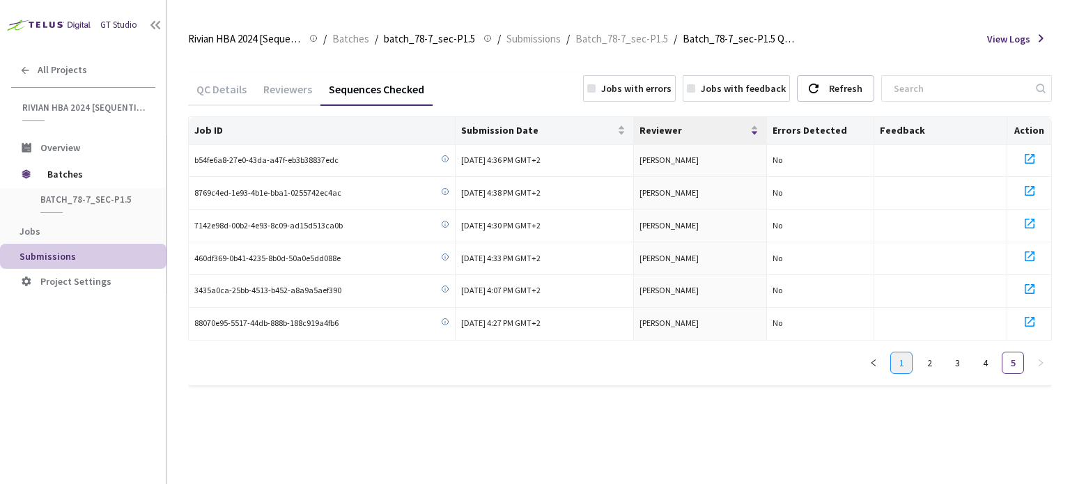
click at [900, 360] on link "1" at bounding box center [901, 363] width 21 height 21
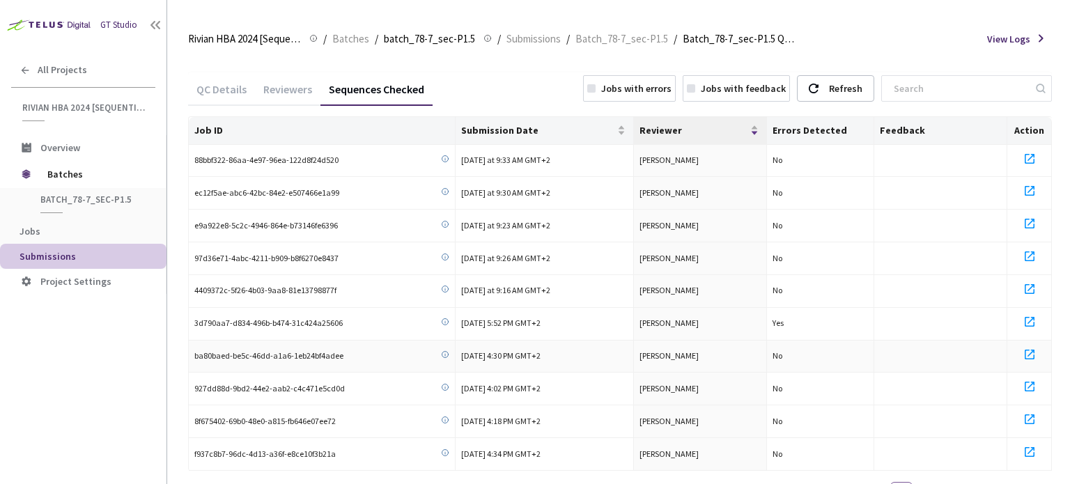
click at [900, 360] on td at bounding box center [942, 357] width 134 height 33
click at [298, 89] on div "Reviewers" at bounding box center [288, 94] width 66 height 24
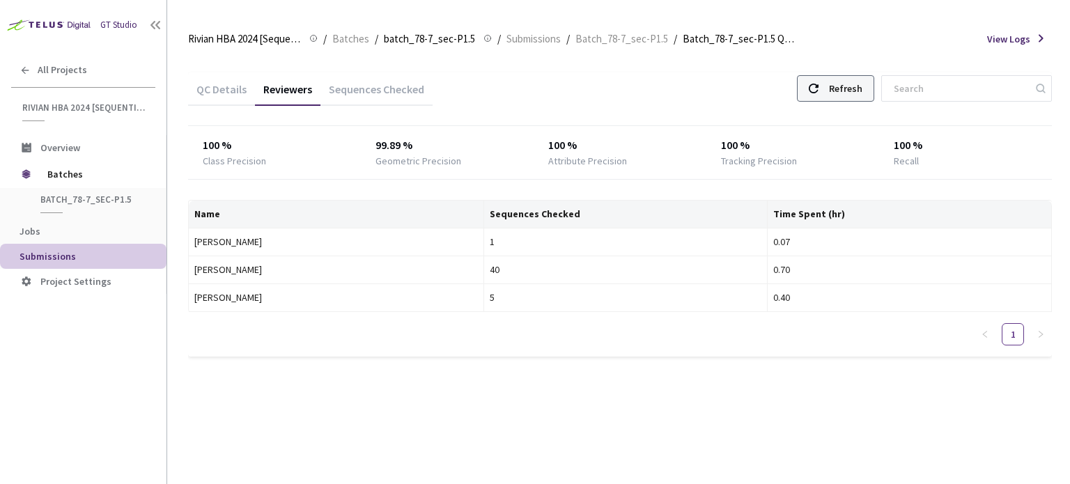
click at [855, 84] on div "Refresh" at bounding box center [845, 88] width 33 height 25
click at [863, 91] on div "Refresh" at bounding box center [845, 88] width 33 height 25
click at [365, 92] on div "Sequences Checked" at bounding box center [377, 94] width 112 height 24
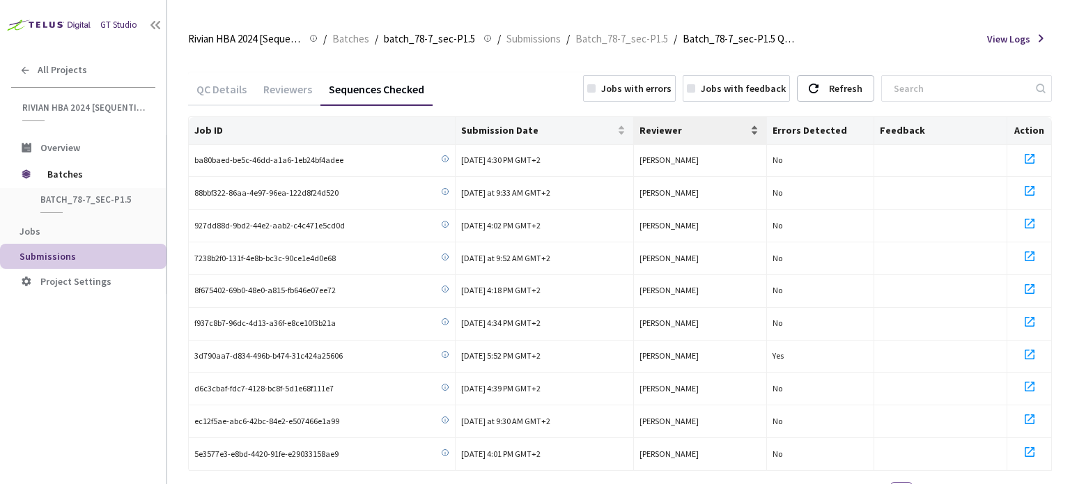
click at [666, 129] on span "Reviewer" at bounding box center [694, 130] width 109 height 11
click at [647, 130] on span "Reviewer" at bounding box center [694, 130] width 109 height 11
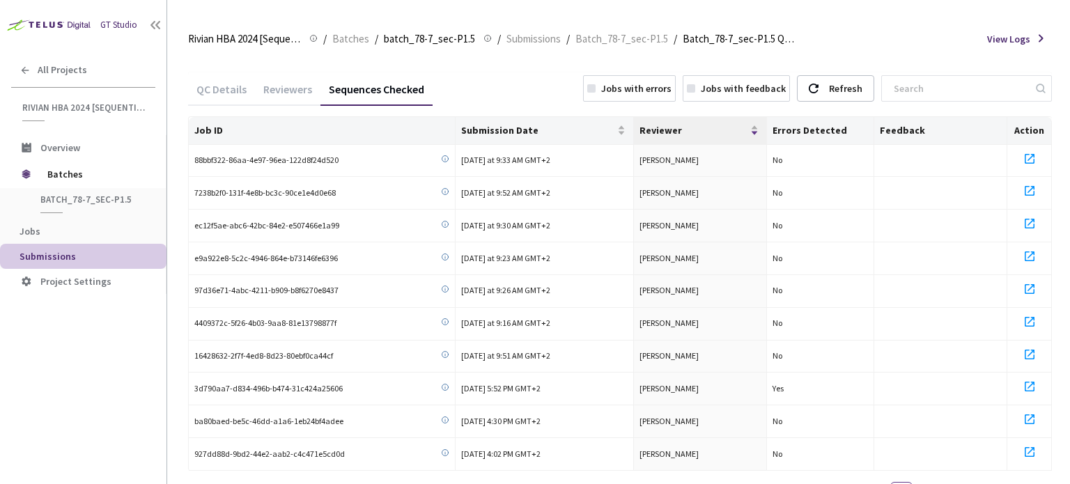
click at [290, 86] on div "Reviewers" at bounding box center [288, 94] width 66 height 24
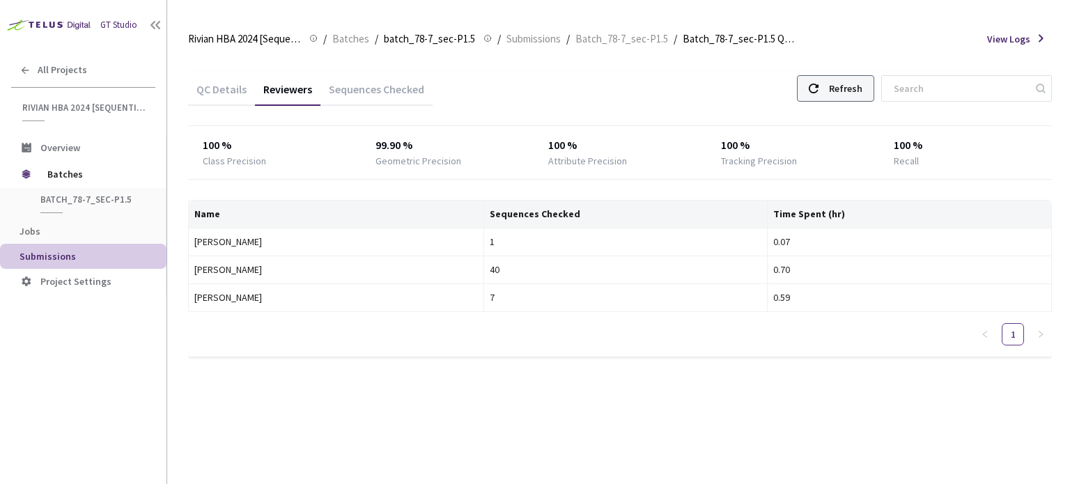
click at [859, 91] on div "Refresh" at bounding box center [845, 88] width 33 height 25
click at [860, 92] on div "Refresh" at bounding box center [845, 88] width 33 height 25
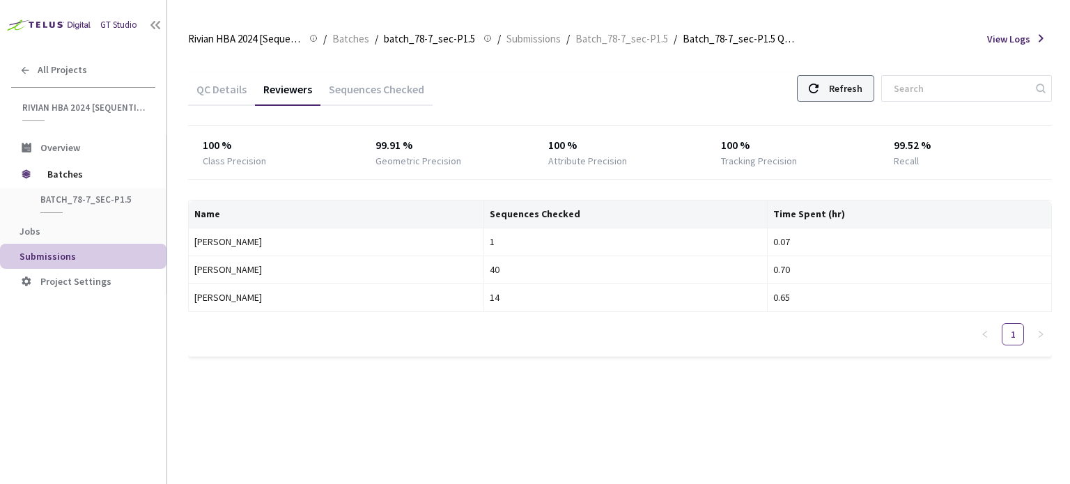
click at [860, 92] on div "Refresh" at bounding box center [845, 88] width 33 height 25
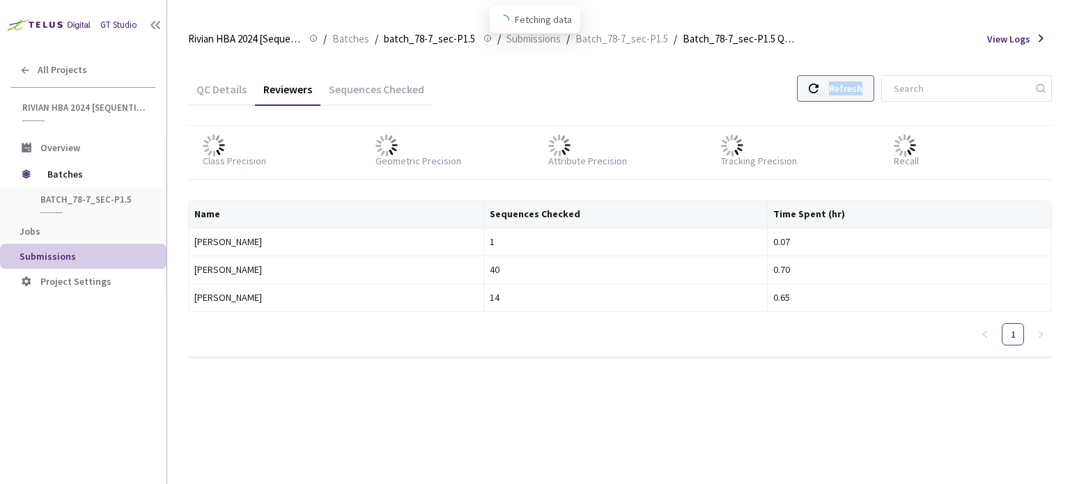
click at [860, 92] on div "Refresh" at bounding box center [845, 88] width 33 height 25
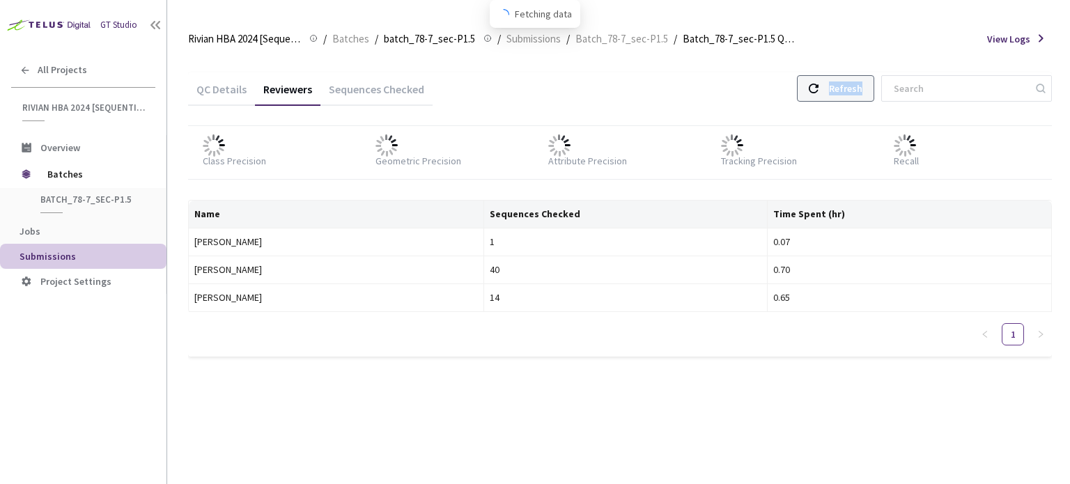
click at [860, 92] on div "Refresh" at bounding box center [845, 88] width 33 height 25
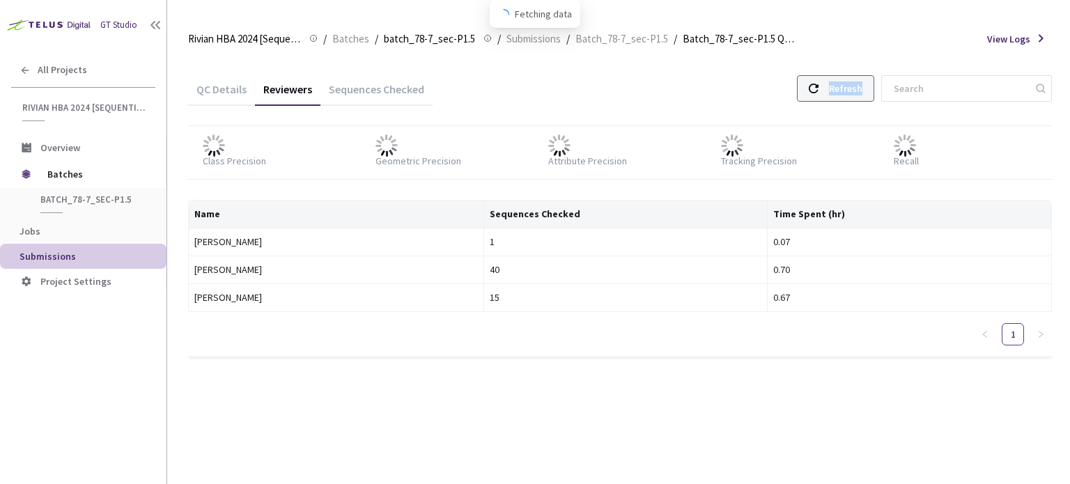
click at [860, 92] on div "Refresh" at bounding box center [845, 88] width 33 height 25
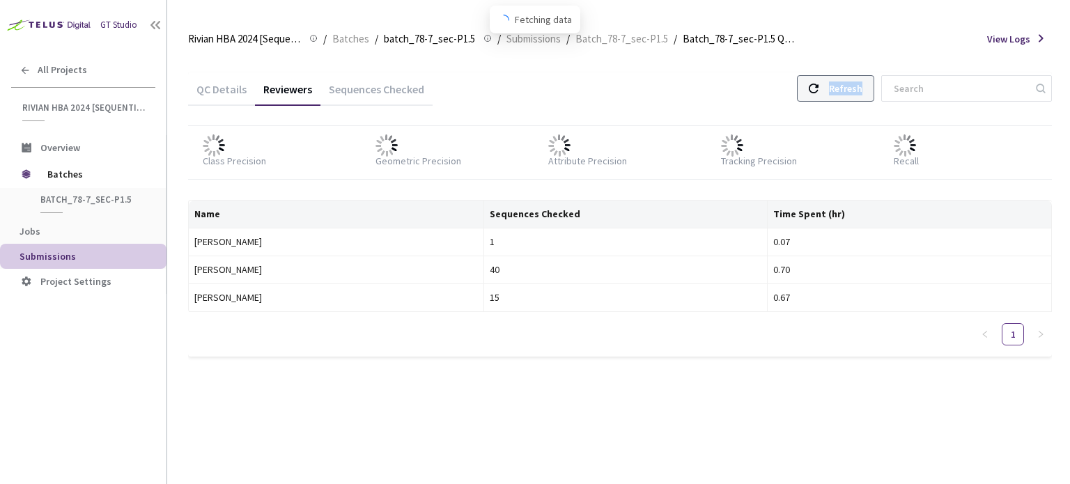
click at [860, 92] on div "Refresh" at bounding box center [845, 88] width 33 height 25
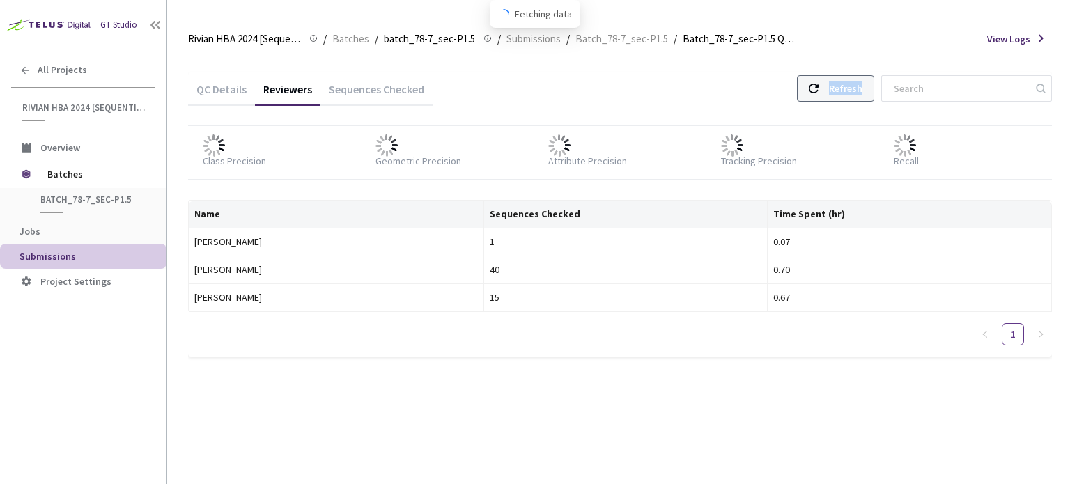
click at [860, 92] on div "Refresh" at bounding box center [845, 88] width 33 height 25
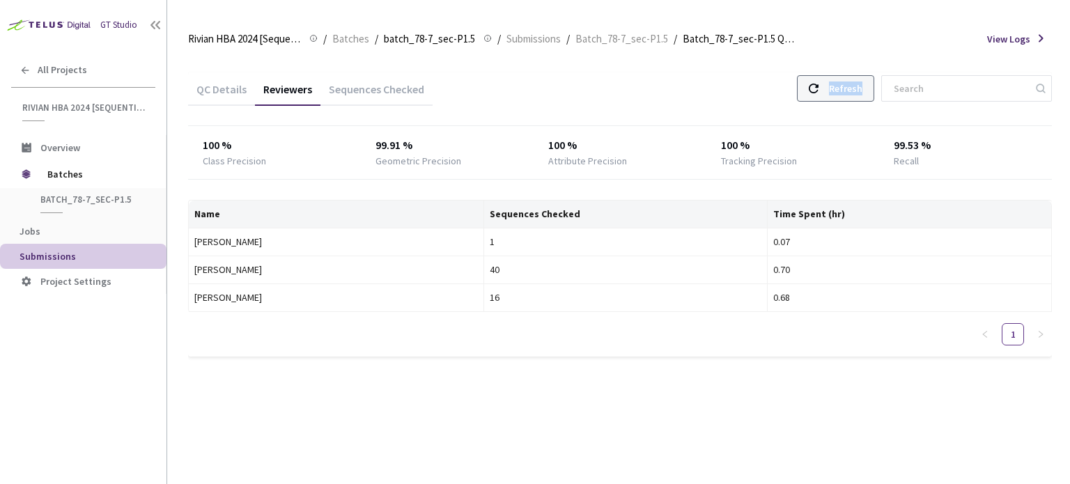
click at [860, 92] on div "Refresh" at bounding box center [845, 88] width 33 height 25
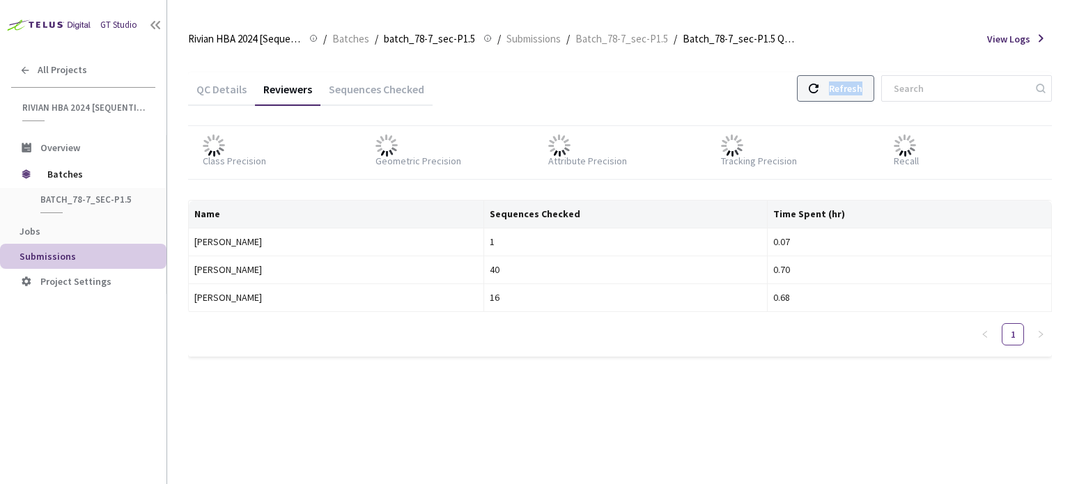
click at [860, 92] on div "Refresh" at bounding box center [845, 88] width 33 height 25
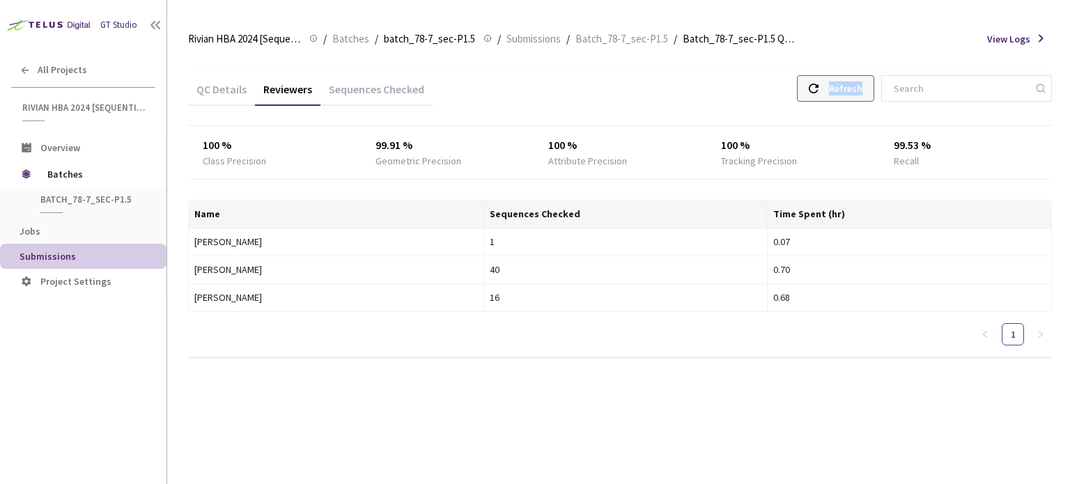
click at [860, 92] on div "Refresh" at bounding box center [845, 88] width 33 height 25
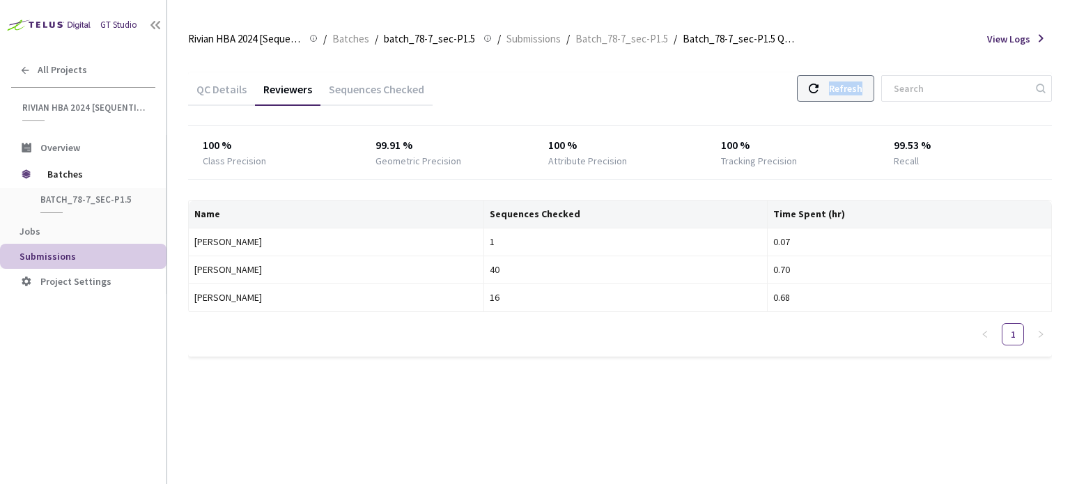
click at [860, 92] on div "Refresh" at bounding box center [845, 88] width 33 height 25
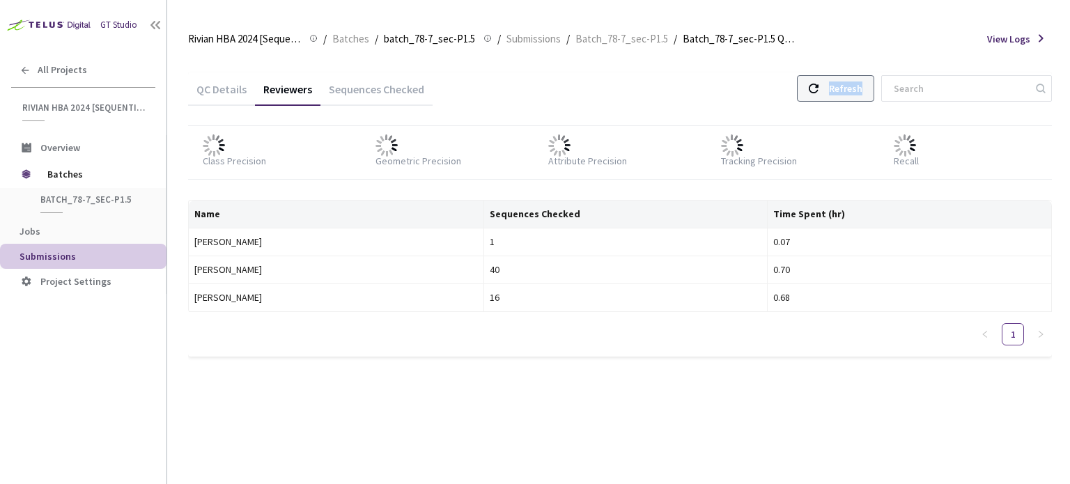
click at [860, 92] on div "Refresh" at bounding box center [845, 88] width 33 height 25
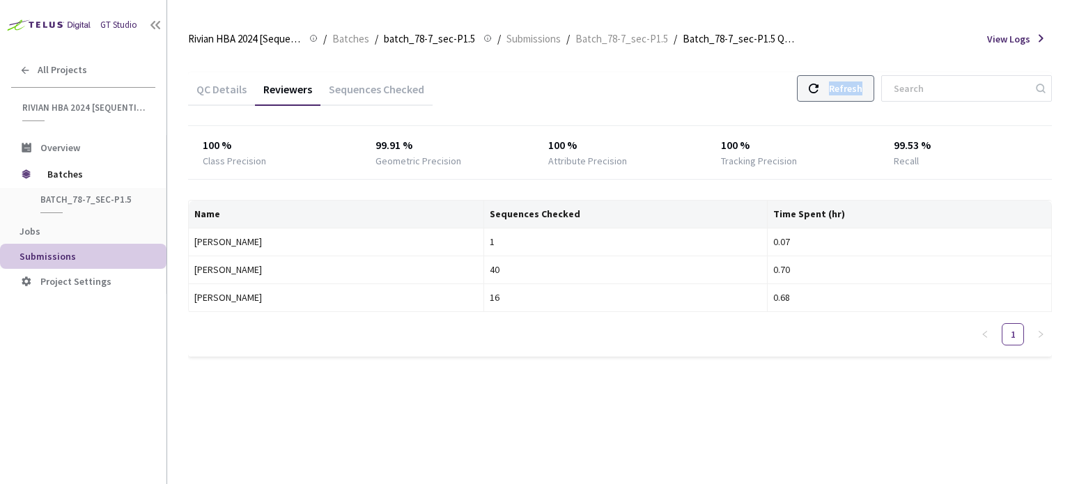
click at [860, 92] on div "Refresh" at bounding box center [845, 88] width 33 height 25
click at [355, 91] on div "Sequences Checked" at bounding box center [377, 94] width 112 height 24
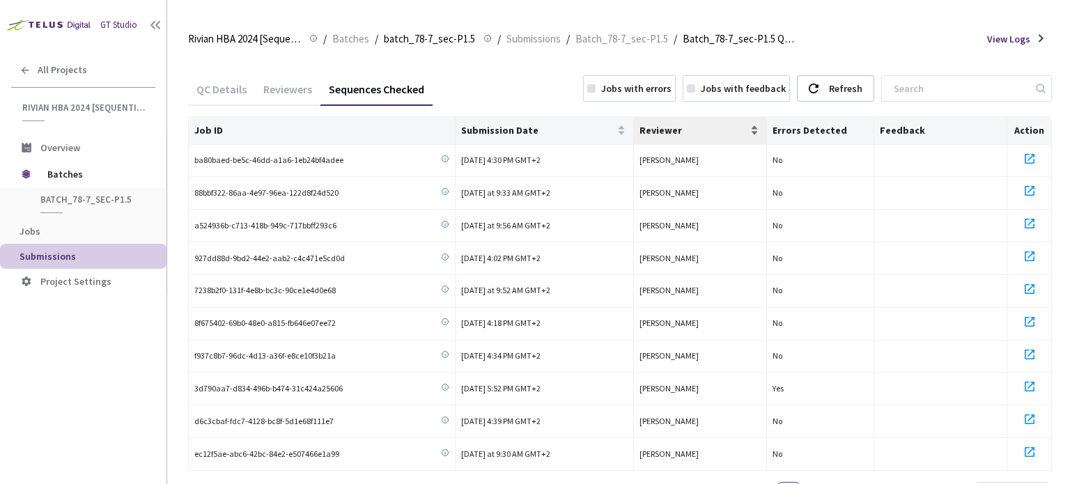
click at [694, 136] on div "Reviewer" at bounding box center [701, 130] width 122 height 14
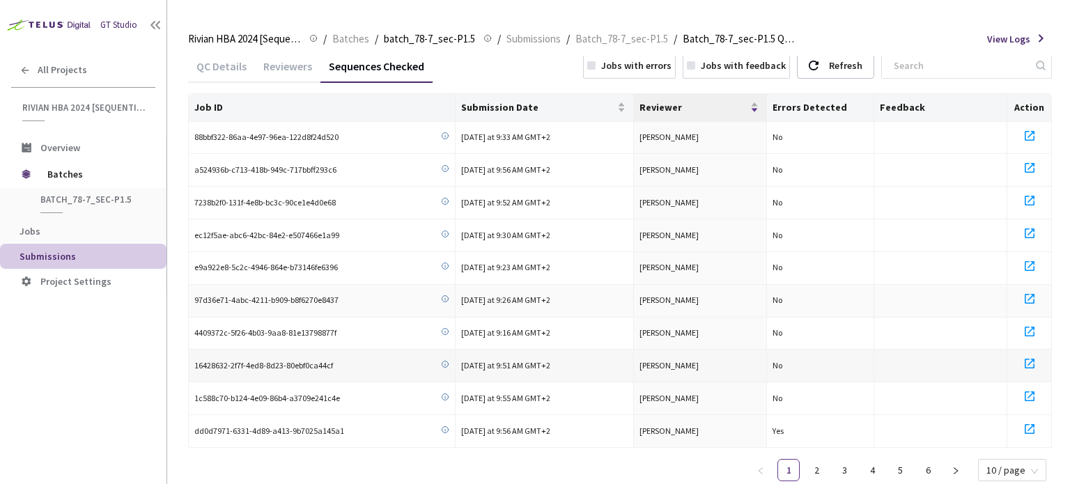
scroll to position [64, 0]
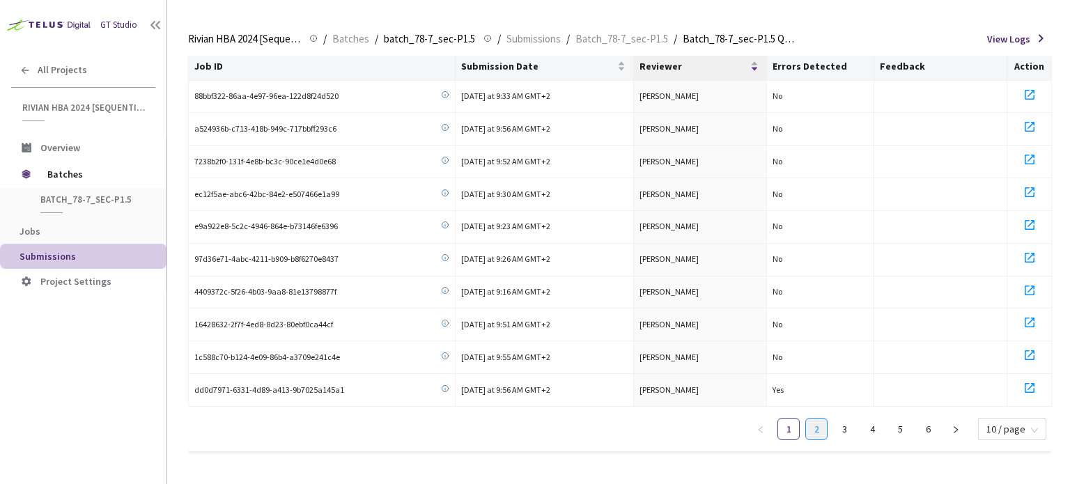
click at [817, 429] on link "2" at bounding box center [816, 429] width 21 height 21
click at [792, 433] on link "1" at bounding box center [788, 429] width 21 height 21
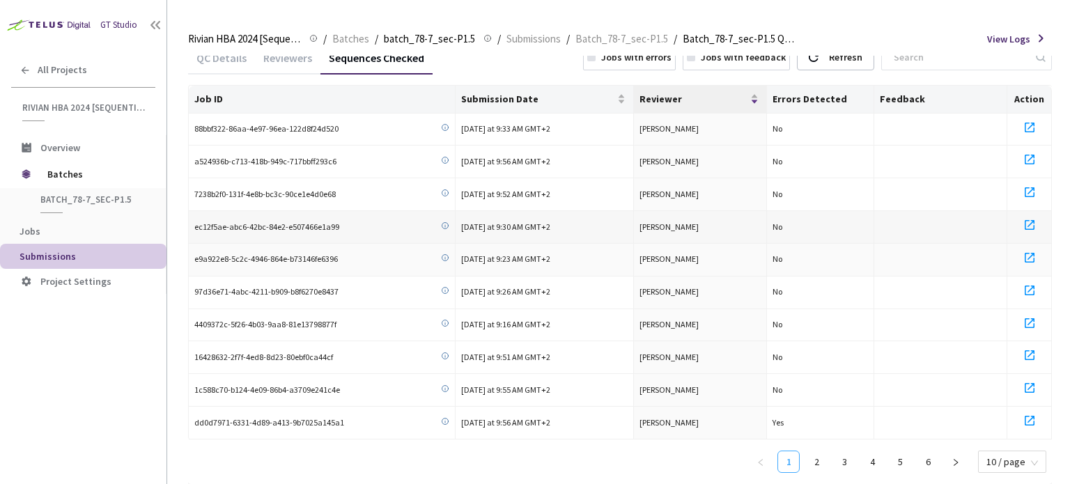
scroll to position [0, 0]
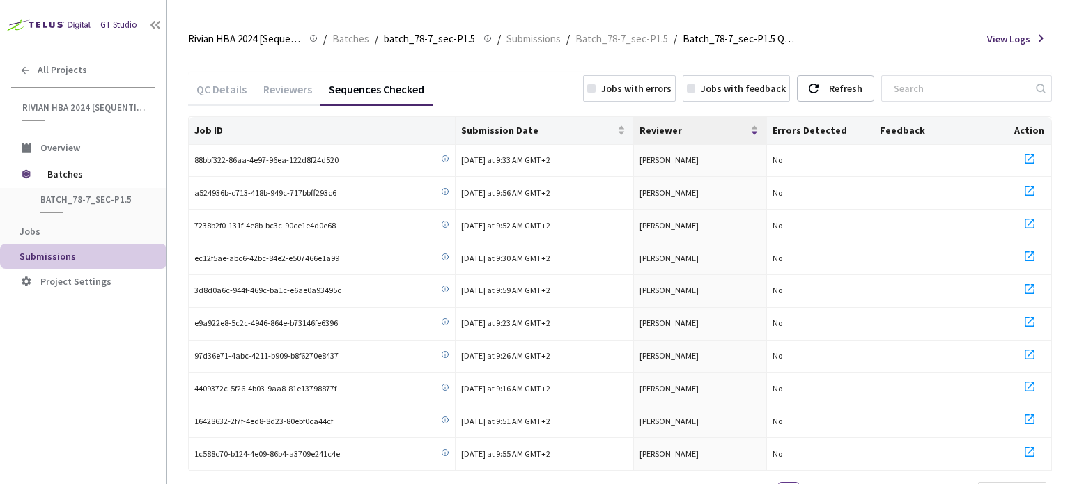
click at [266, 75] on div "Reviewers" at bounding box center [288, 87] width 66 height 30
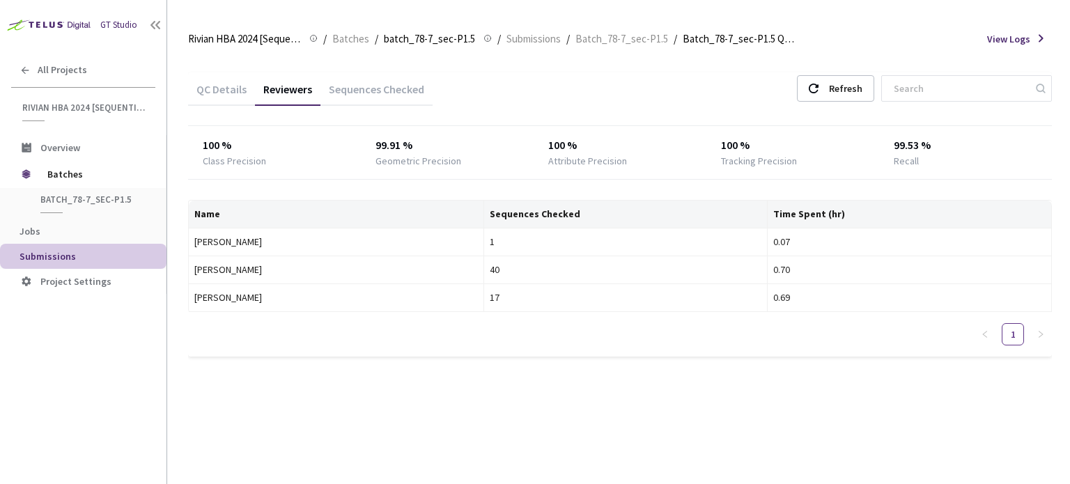
click at [275, 81] on div "Reviewers" at bounding box center [288, 87] width 66 height 30
click at [843, 100] on div "Refresh" at bounding box center [845, 88] width 33 height 25
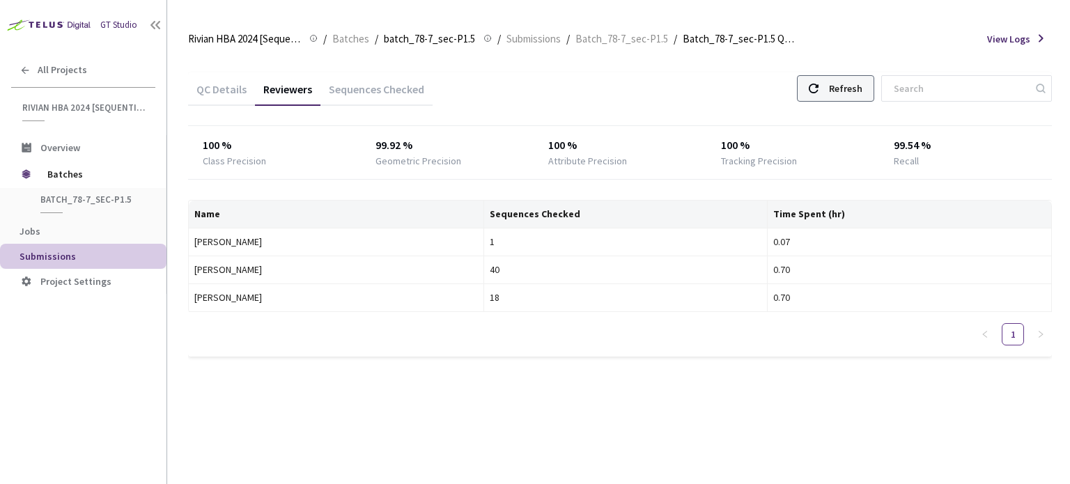
click at [843, 100] on div "Refresh" at bounding box center [845, 88] width 33 height 25
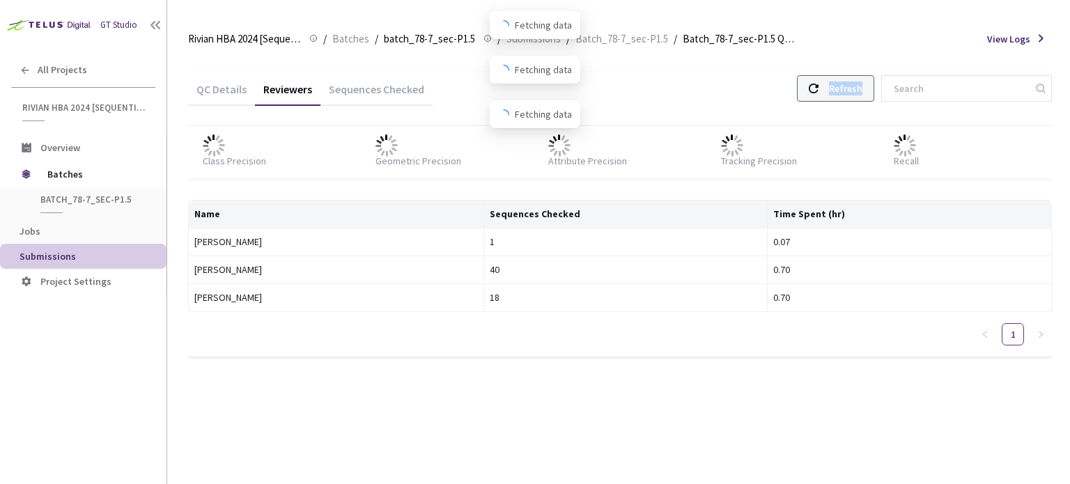
click at [843, 100] on div "Refresh" at bounding box center [845, 88] width 33 height 25
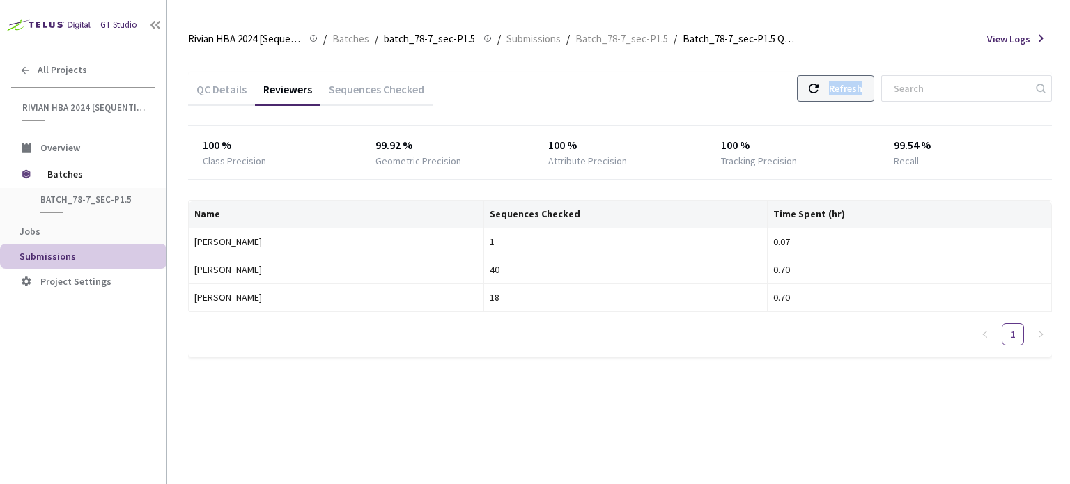
click at [843, 100] on div "Refresh" at bounding box center [845, 88] width 33 height 25
click at [859, 85] on div "Refresh" at bounding box center [845, 88] width 33 height 25
click at [864, 70] on div "QC Details Reviewers Sequences Checked Refresh 100 % Class Precision 99.92 % Ge…" at bounding box center [620, 223] width 864 height 334
click at [857, 86] on div "Refresh" at bounding box center [845, 88] width 33 height 25
click at [404, 95] on div "Sequences Checked" at bounding box center [377, 94] width 112 height 24
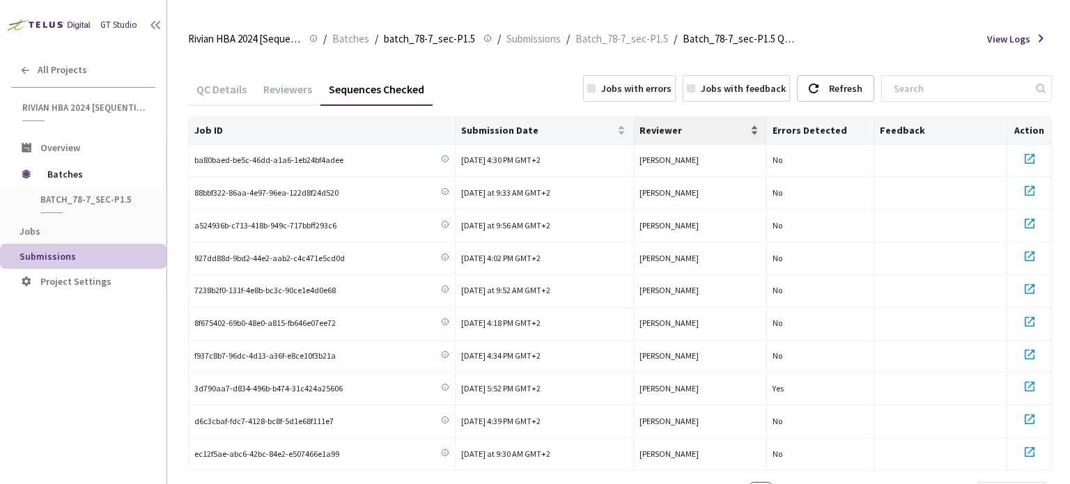
click at [673, 126] on span "Reviewer" at bounding box center [694, 130] width 109 height 11
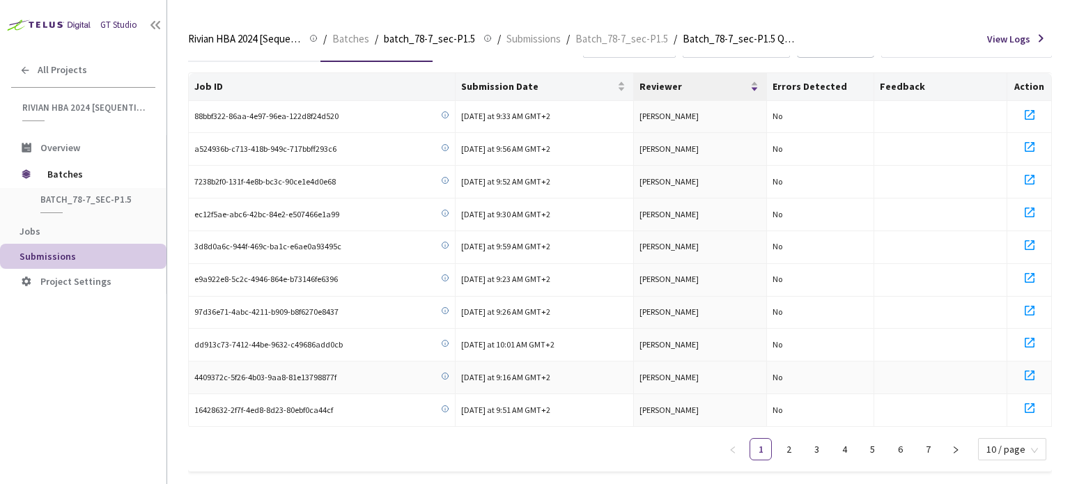
scroll to position [64, 0]
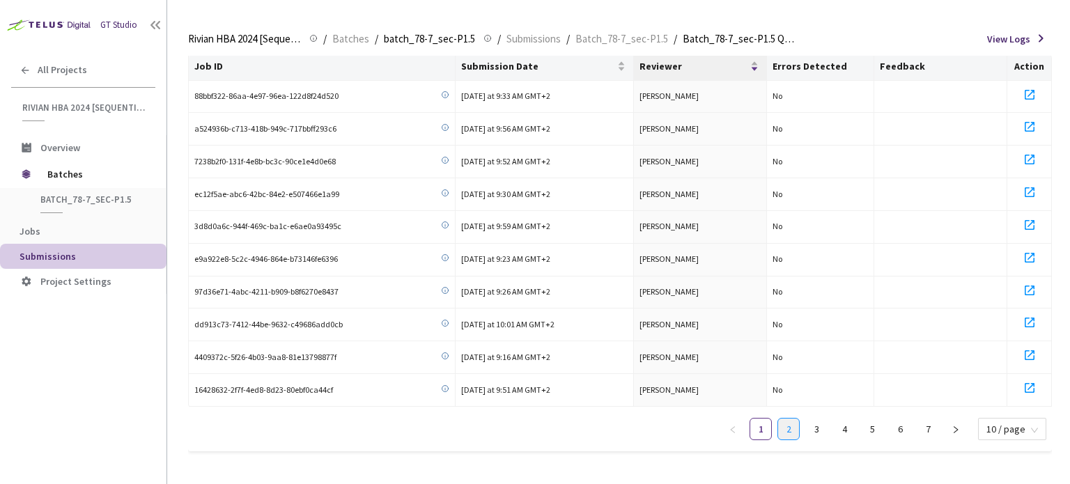
click at [789, 434] on link "2" at bounding box center [788, 429] width 21 height 21
click at [773, 431] on ul "1 2 3 4 5 6 7 10 / page" at bounding box center [887, 429] width 330 height 22
click at [767, 431] on link "1" at bounding box center [761, 429] width 21 height 21
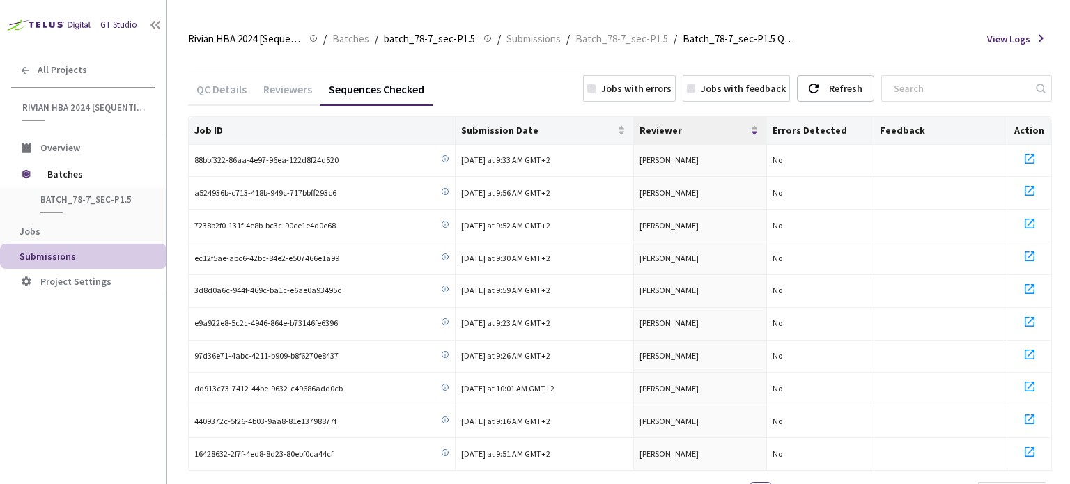
click at [289, 75] on div "Reviewers" at bounding box center [288, 87] width 66 height 30
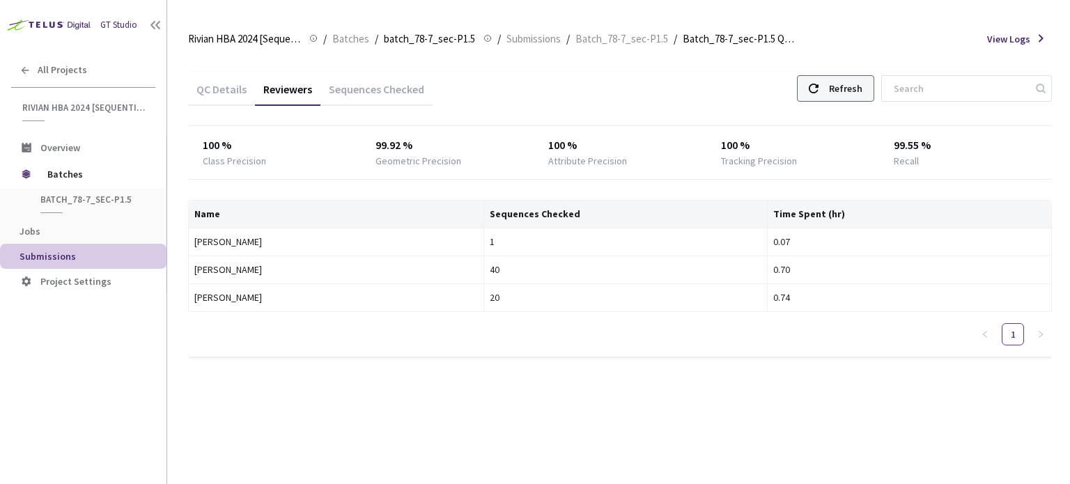
click at [825, 101] on div "Refresh" at bounding box center [835, 88] width 77 height 26
click at [833, 95] on div "Refresh" at bounding box center [835, 88] width 77 height 26
click at [856, 86] on div "Refresh" at bounding box center [845, 88] width 33 height 25
click at [861, 97] on div "Refresh" at bounding box center [845, 88] width 33 height 25
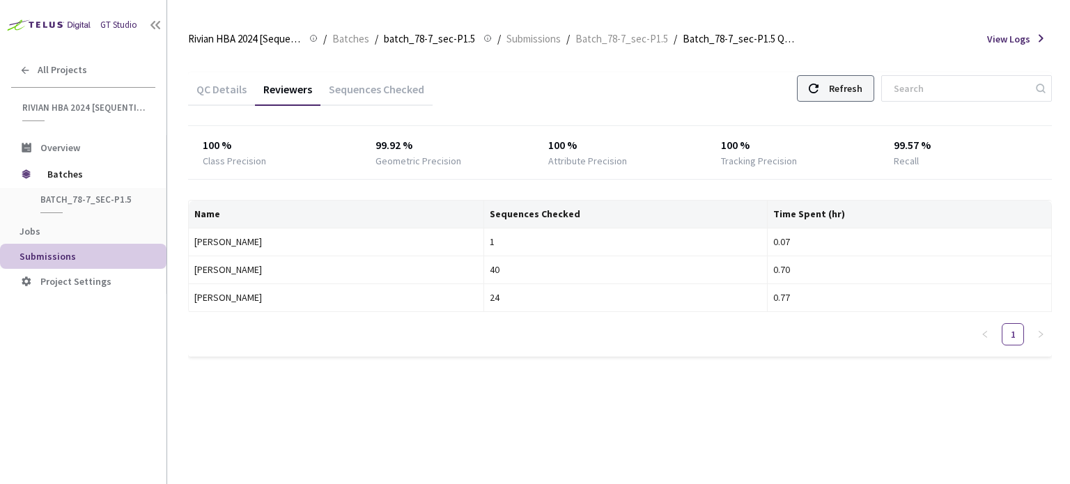
click at [861, 97] on div "Refresh" at bounding box center [845, 88] width 33 height 25
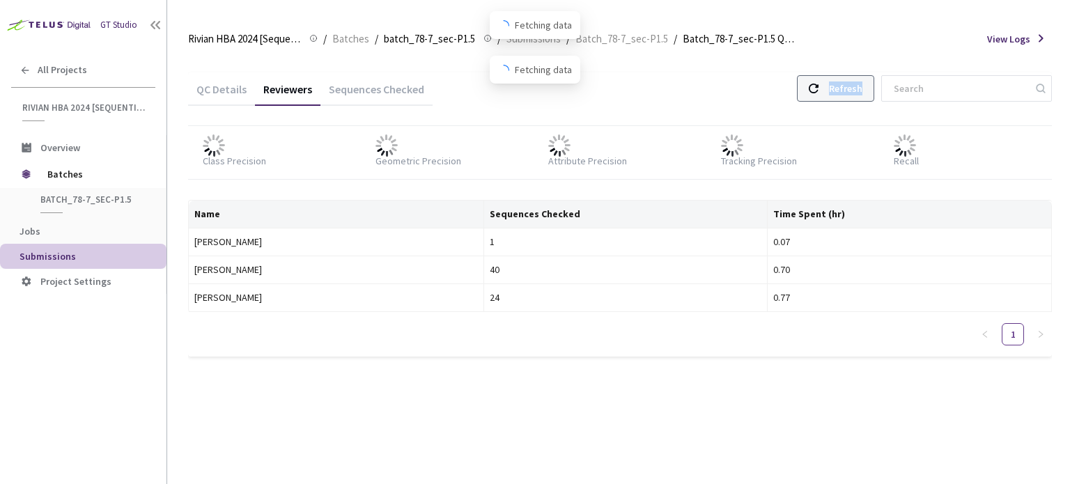
click at [861, 97] on div "Refresh" at bounding box center [845, 88] width 33 height 25
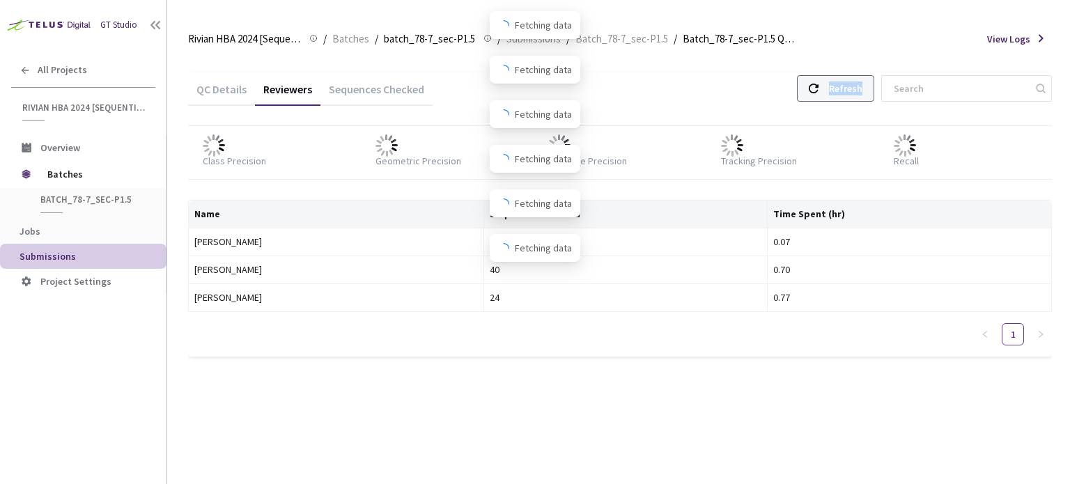
click at [861, 97] on div "Refresh" at bounding box center [845, 88] width 33 height 25
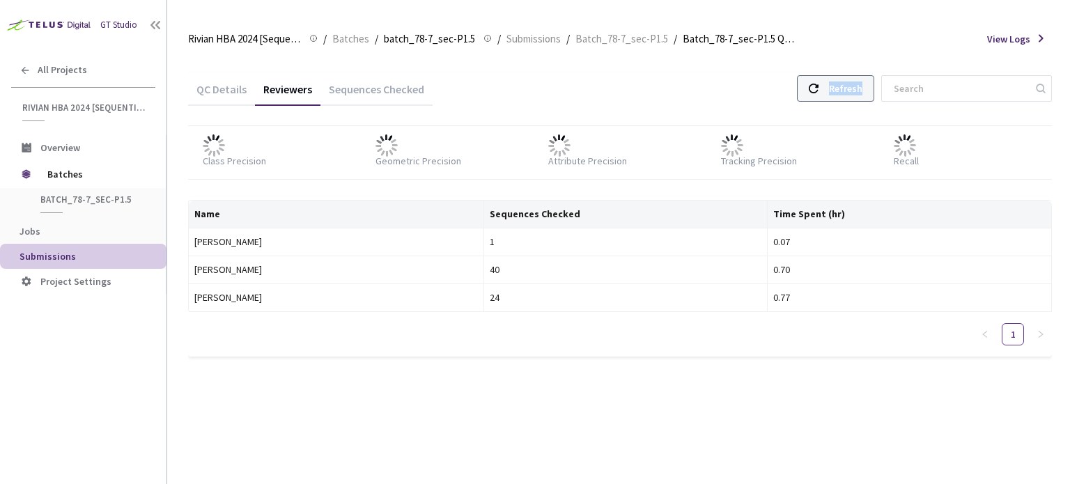
click at [861, 97] on div "Refresh" at bounding box center [845, 88] width 33 height 25
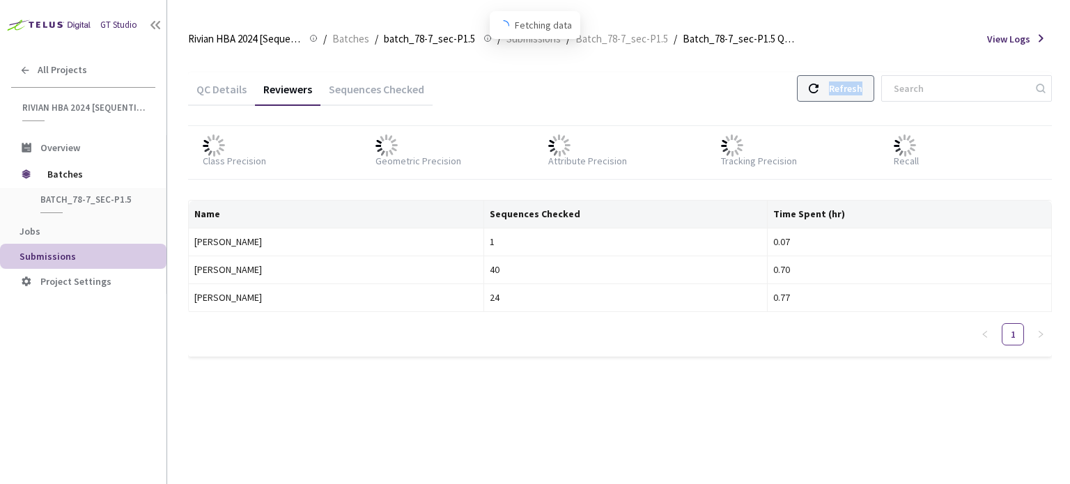
click at [861, 97] on div "Refresh" at bounding box center [845, 88] width 33 height 25
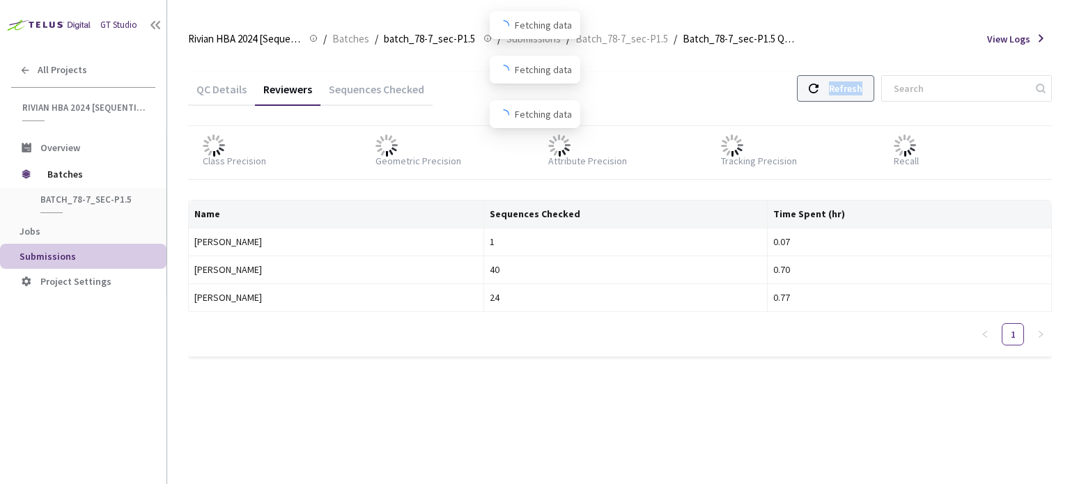
click at [861, 97] on div "Refresh" at bounding box center [845, 88] width 33 height 25
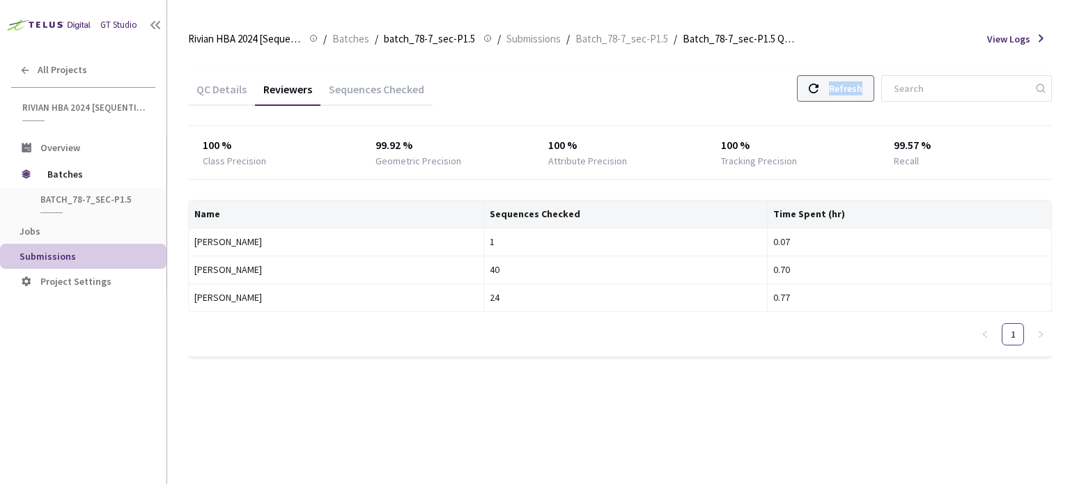
click at [861, 97] on div "Refresh" at bounding box center [845, 88] width 33 height 25
click at [850, 93] on div "Refresh" at bounding box center [845, 88] width 33 height 25
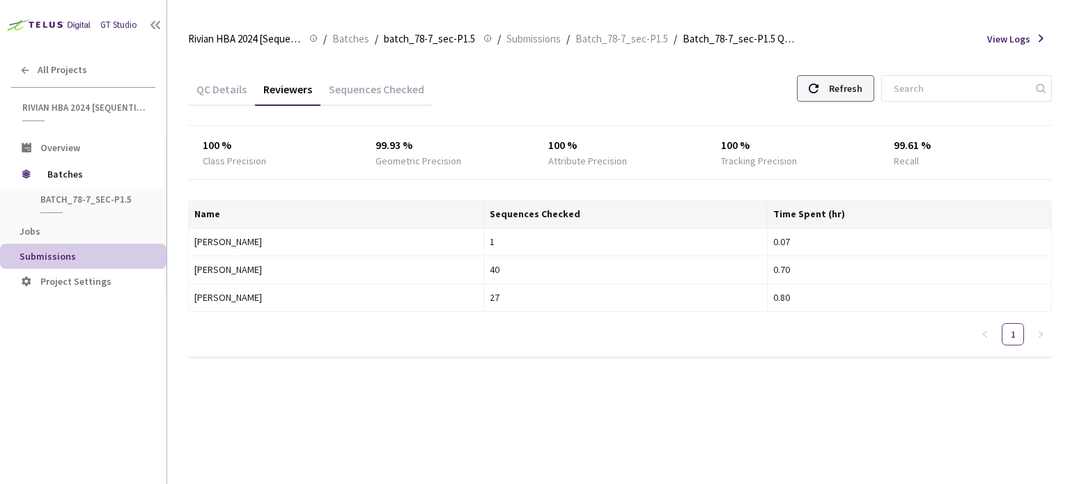
click at [850, 93] on div "Refresh" at bounding box center [845, 88] width 33 height 25
click at [851, 100] on div "Refresh" at bounding box center [845, 88] width 33 height 25
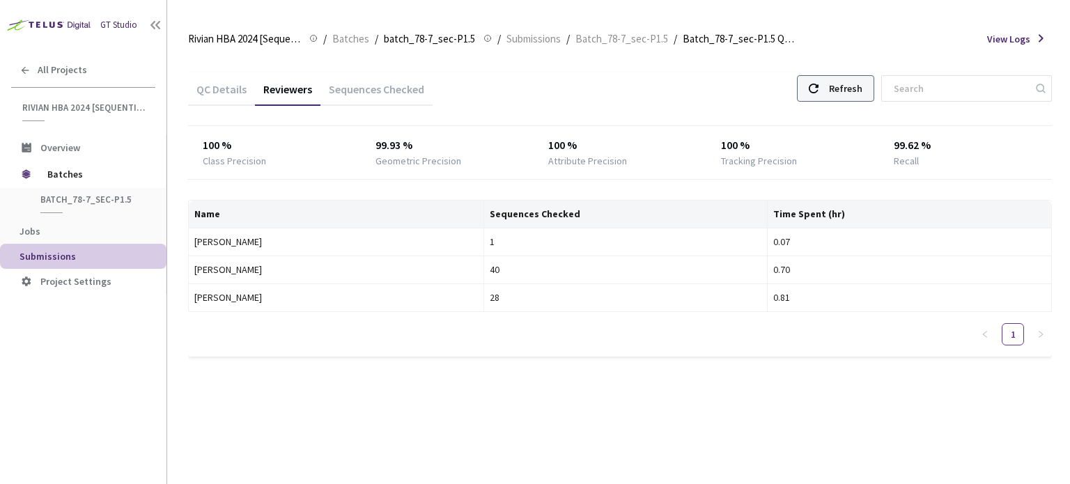
click at [851, 100] on div "Refresh" at bounding box center [845, 88] width 33 height 25
click at [348, 89] on div "Sequences Checked" at bounding box center [377, 94] width 112 height 24
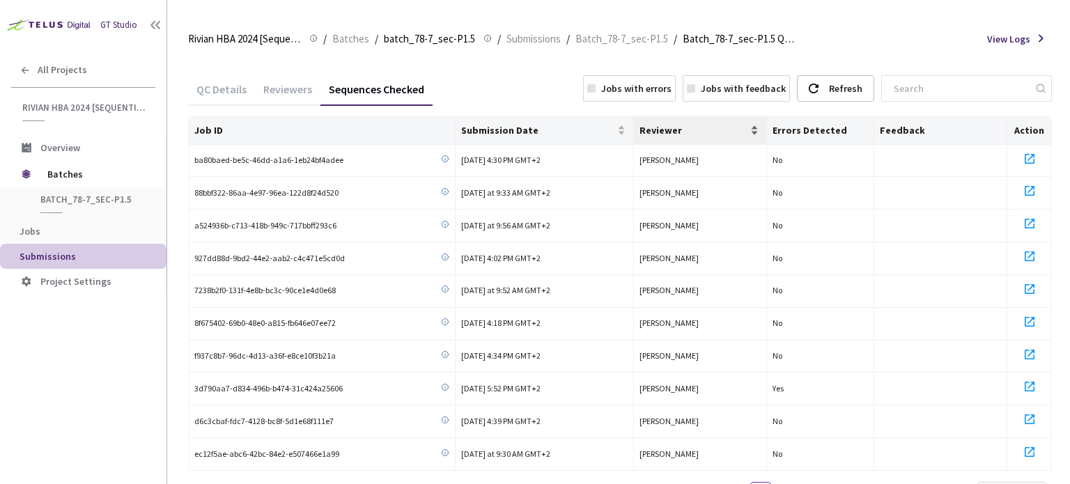
click at [672, 132] on span "Reviewer" at bounding box center [694, 130] width 109 height 11
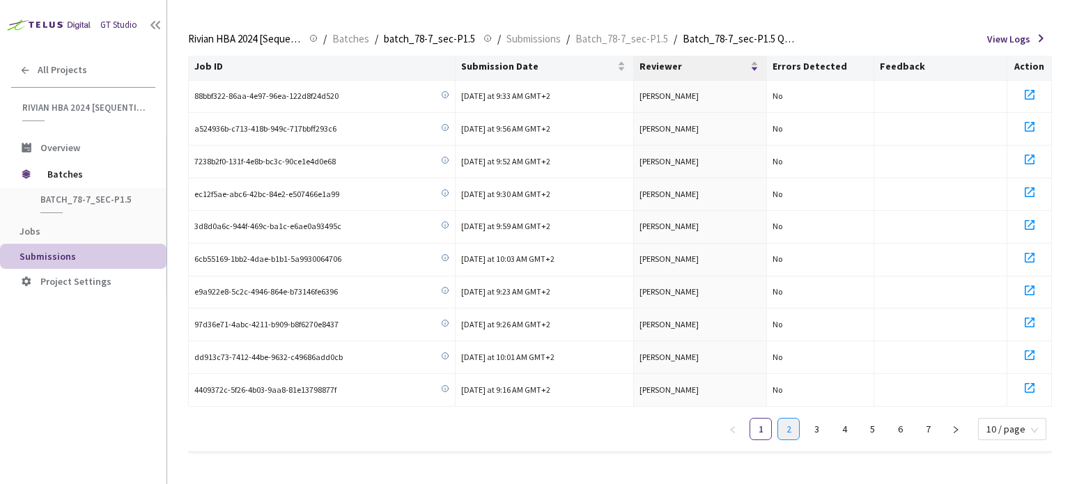
click at [787, 422] on link "2" at bounding box center [788, 429] width 21 height 21
click at [817, 424] on link "3" at bounding box center [816, 429] width 21 height 21
click at [765, 432] on link "1" at bounding box center [761, 429] width 21 height 21
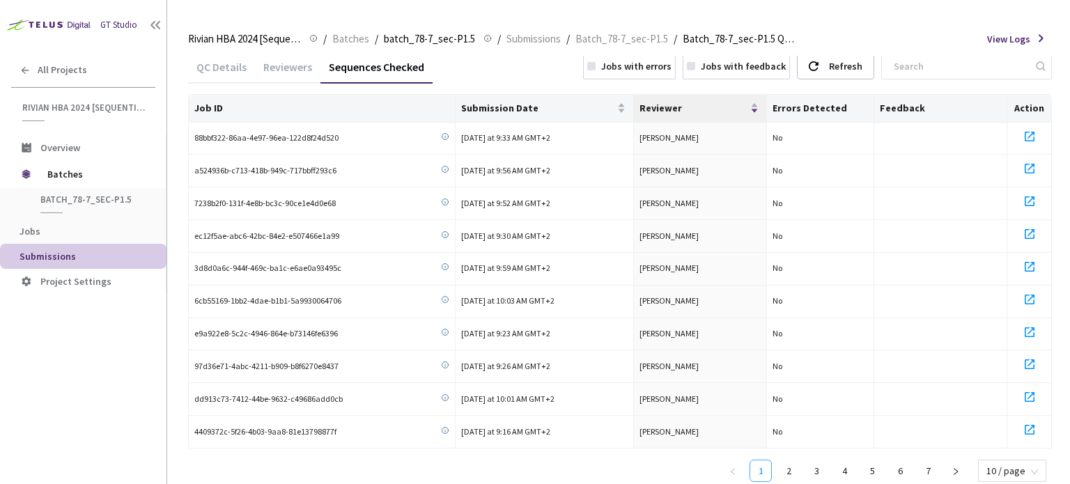
scroll to position [0, 0]
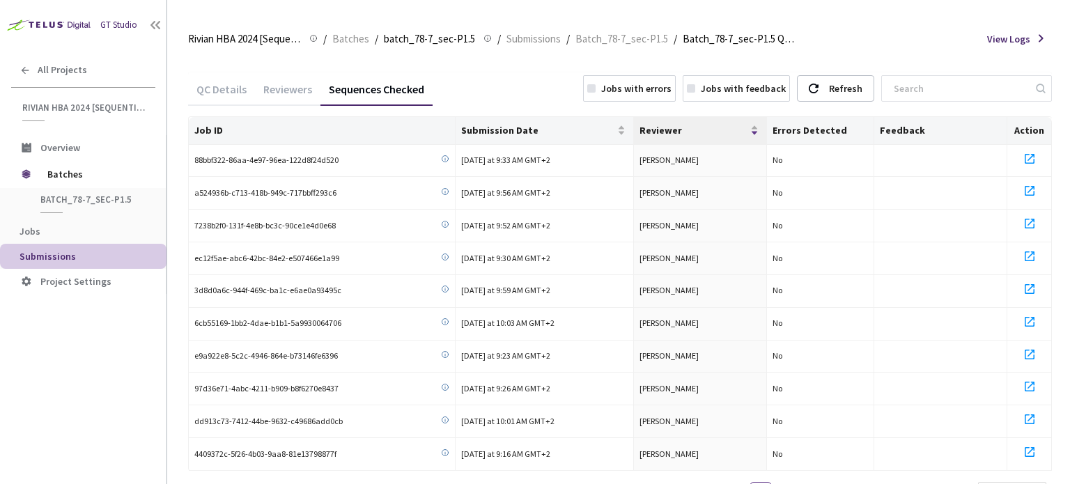
click at [287, 90] on div "Reviewers" at bounding box center [288, 94] width 66 height 24
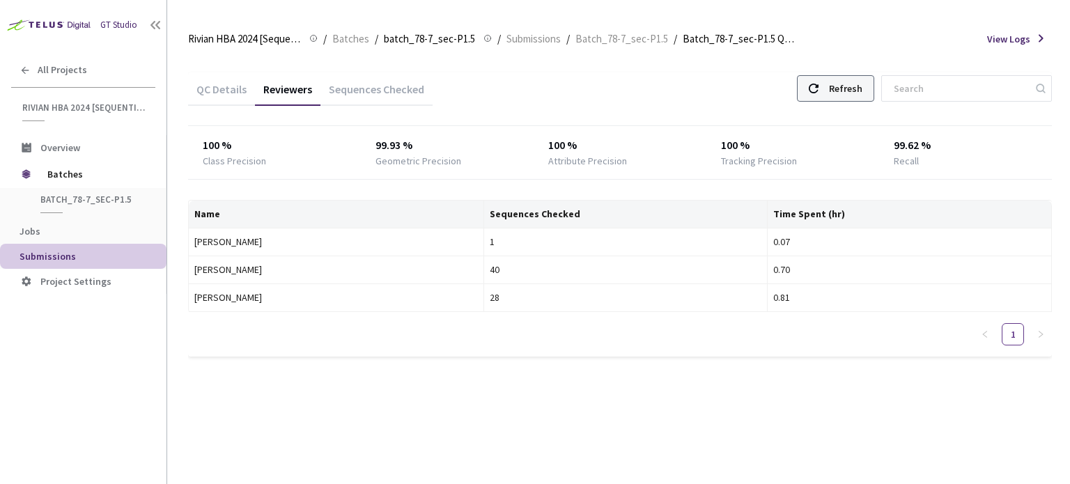
click at [833, 98] on div "Refresh" at bounding box center [835, 88] width 77 height 26
click at [839, 91] on div "Refresh" at bounding box center [835, 88] width 77 height 26
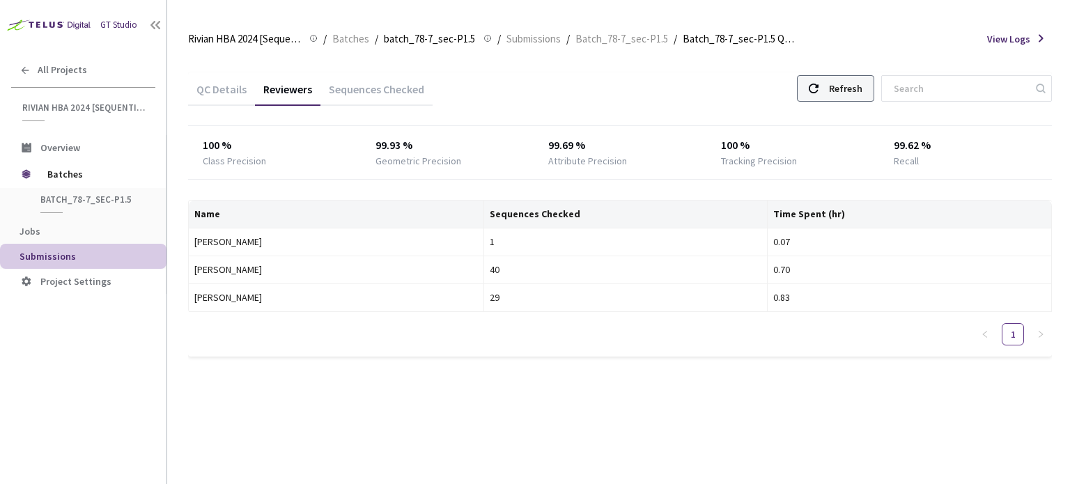
click at [839, 91] on div "Refresh" at bounding box center [835, 88] width 77 height 26
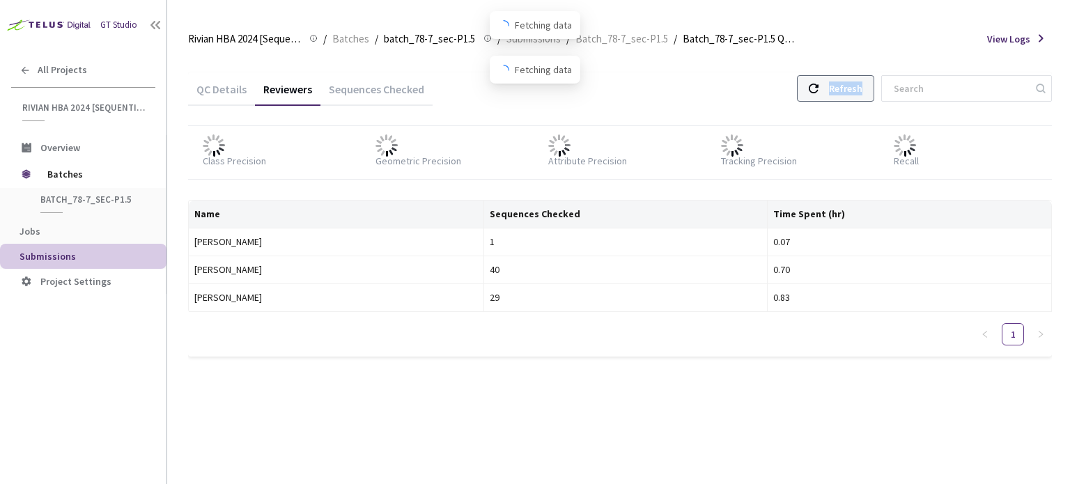
click at [839, 91] on div "Refresh" at bounding box center [835, 88] width 77 height 26
click at [861, 99] on div "Refresh" at bounding box center [845, 88] width 33 height 25
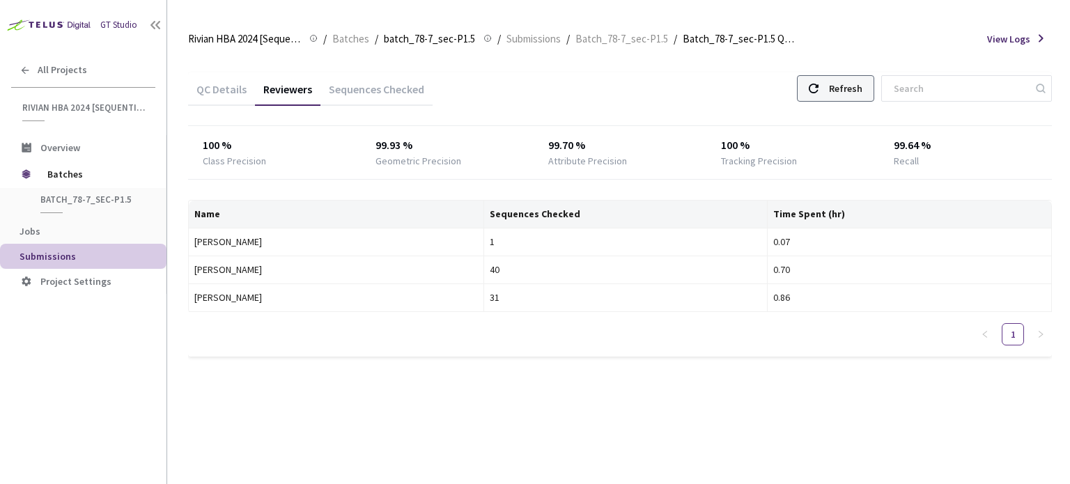
click at [861, 99] on div "Refresh" at bounding box center [845, 88] width 33 height 25
click at [839, 86] on div "Refresh" at bounding box center [835, 88] width 77 height 26
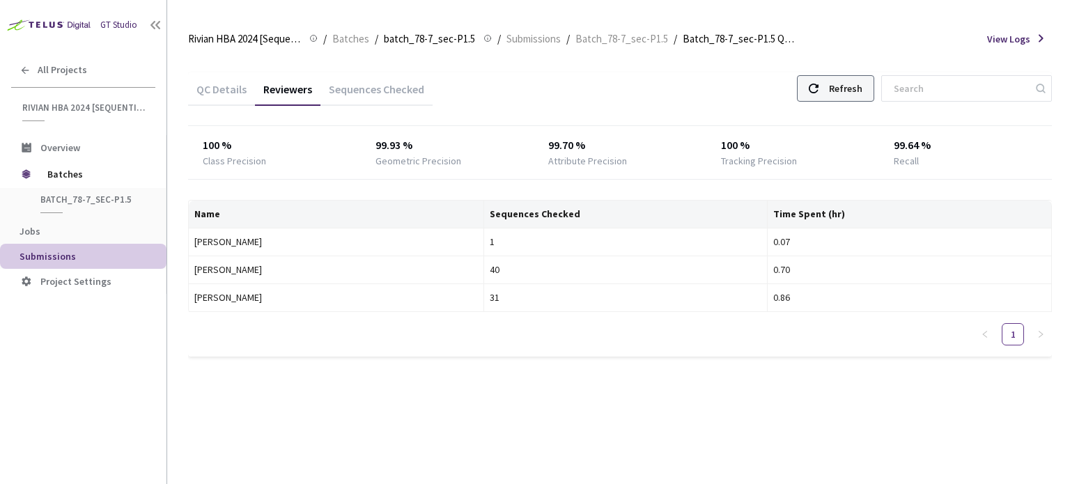
click at [838, 87] on div "Refresh" at bounding box center [835, 88] width 77 height 26
click at [848, 82] on div "Refresh" at bounding box center [845, 88] width 33 height 25
click at [857, 91] on div "Refresh" at bounding box center [845, 88] width 33 height 25
click at [836, 86] on div "Refresh" at bounding box center [835, 88] width 77 height 26
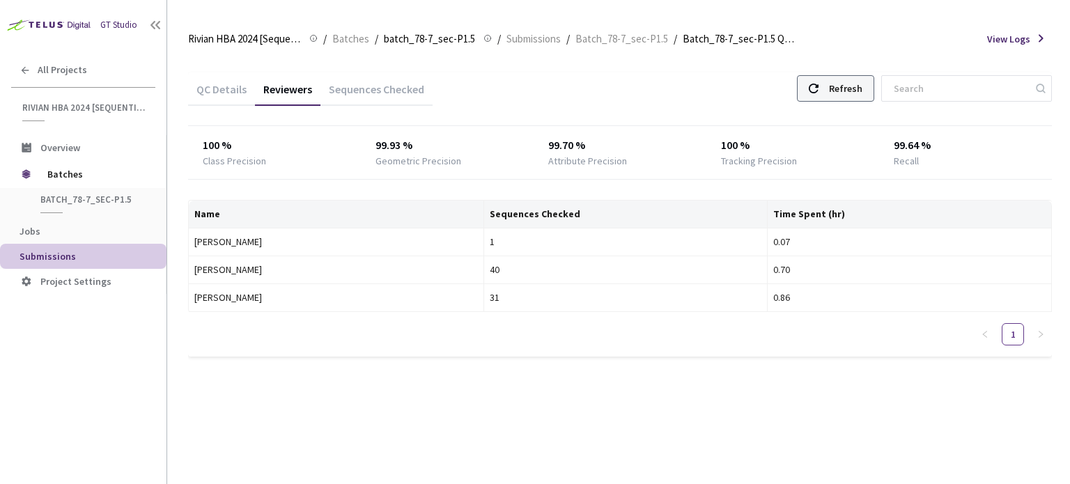
click at [836, 86] on div "Refresh" at bounding box center [835, 88] width 77 height 26
click at [834, 85] on div "Refresh" at bounding box center [835, 88] width 77 height 26
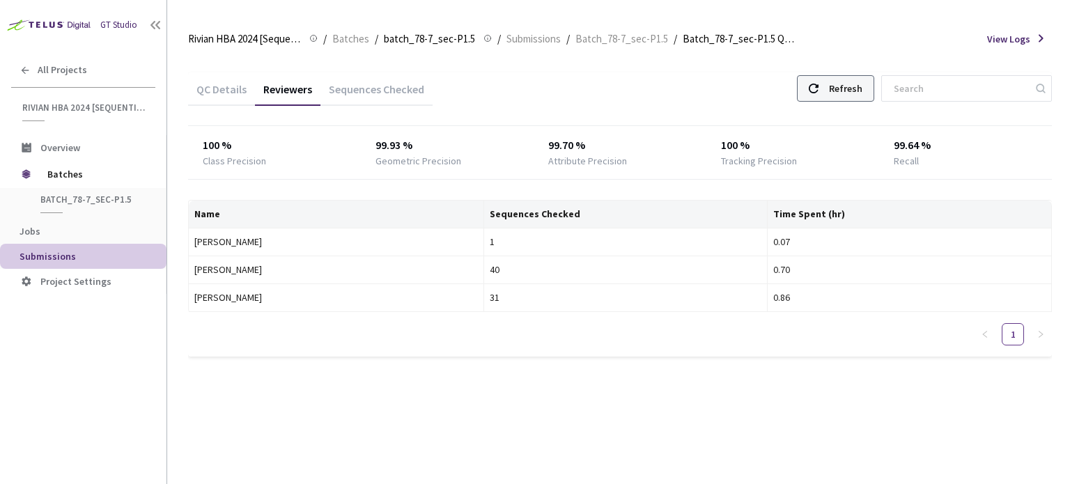
click at [850, 91] on div "Refresh" at bounding box center [845, 88] width 33 height 25
click at [815, 84] on div "Refresh" at bounding box center [835, 88] width 77 height 26
click at [863, 95] on div "Refresh" at bounding box center [845, 88] width 33 height 25
click at [856, 99] on div "Refresh" at bounding box center [845, 88] width 33 height 25
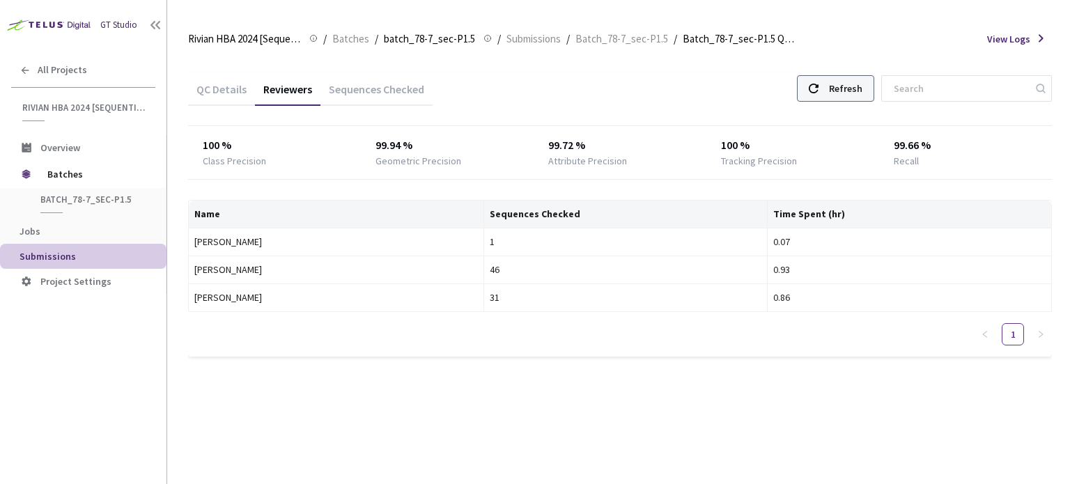
click at [856, 99] on div "Refresh" at bounding box center [845, 88] width 33 height 25
click at [856, 102] on div "QC Details Reviewers Sequences Checked Refresh" at bounding box center [620, 90] width 864 height 36
click at [863, 84] on div "Refresh" at bounding box center [845, 88] width 33 height 25
click at [814, 90] on div "Refresh" at bounding box center [835, 88] width 77 height 26
